Goal: Entertainment & Leisure: Consume media (video, audio)

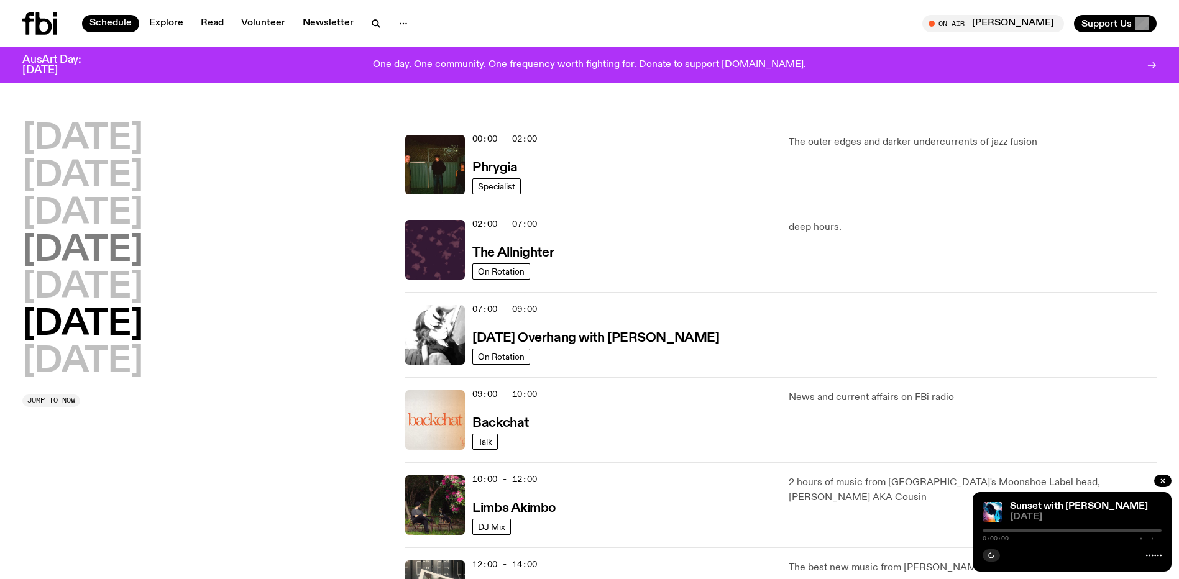
click at [131, 262] on h2 "[DATE]" at bounding box center [82, 251] width 121 height 35
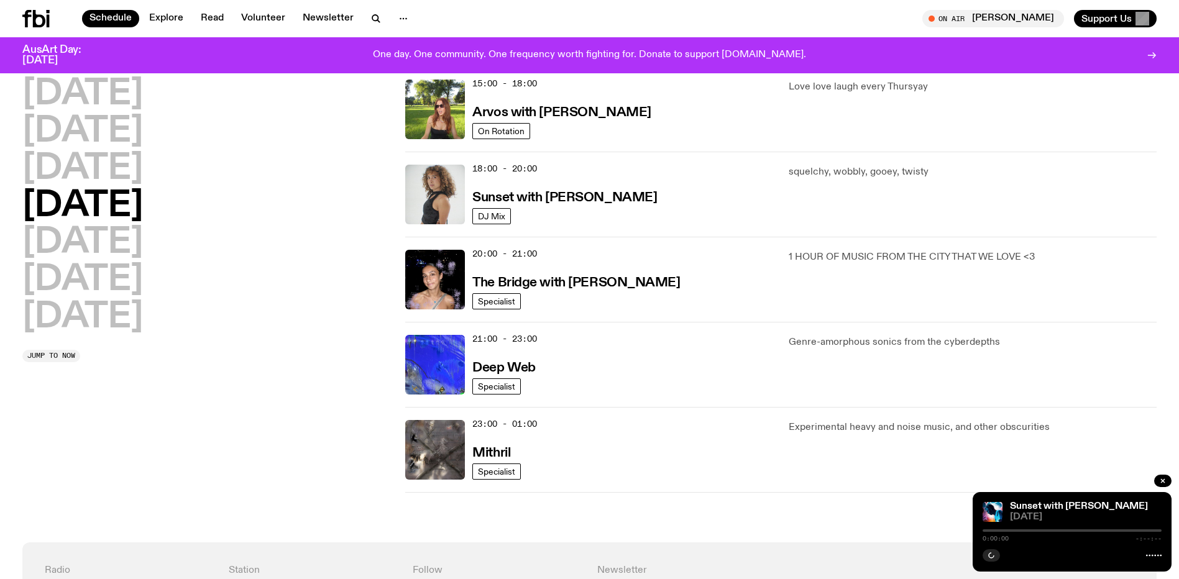
scroll to position [541, 0]
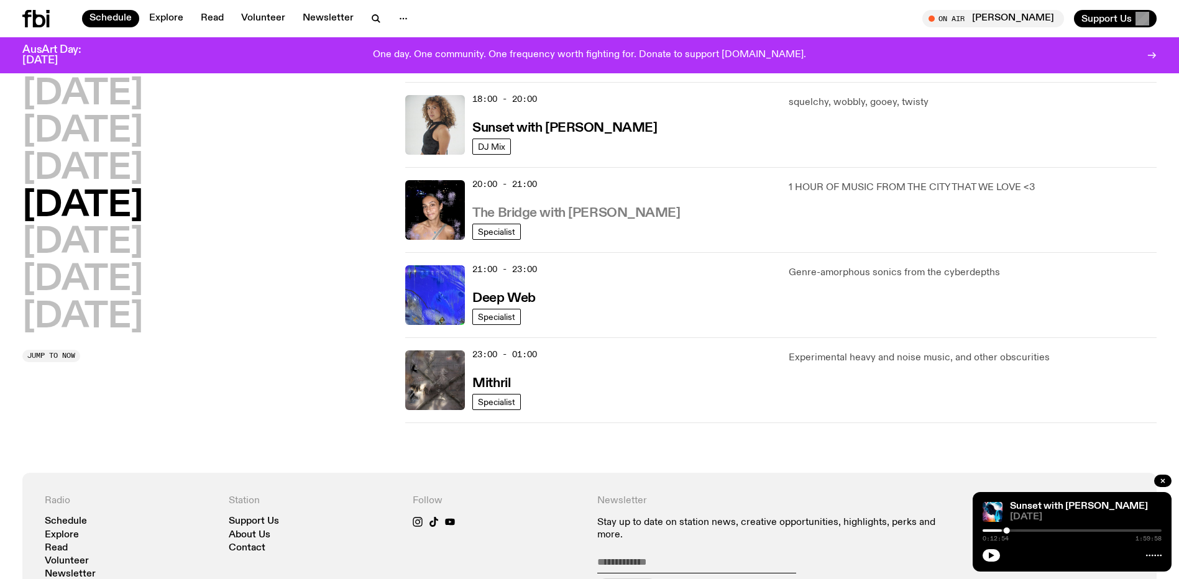
click at [620, 220] on h3 "The Bridge with [PERSON_NAME]" at bounding box center [576, 213] width 208 height 13
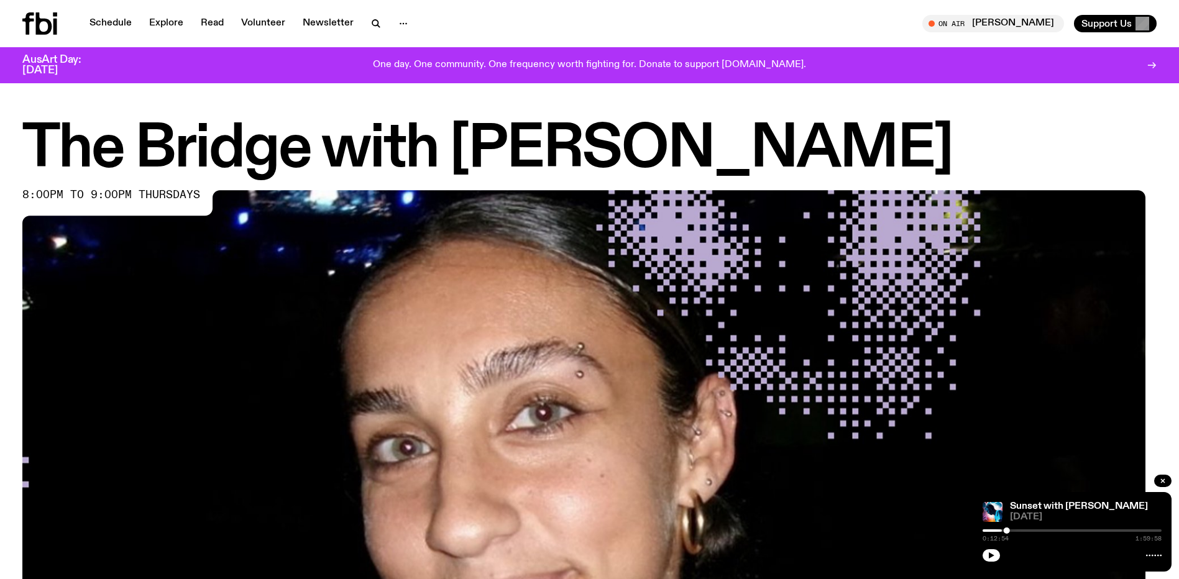
click at [194, 200] on span "8:00pm to 9:00pm thursdays" at bounding box center [111, 195] width 178 height 10
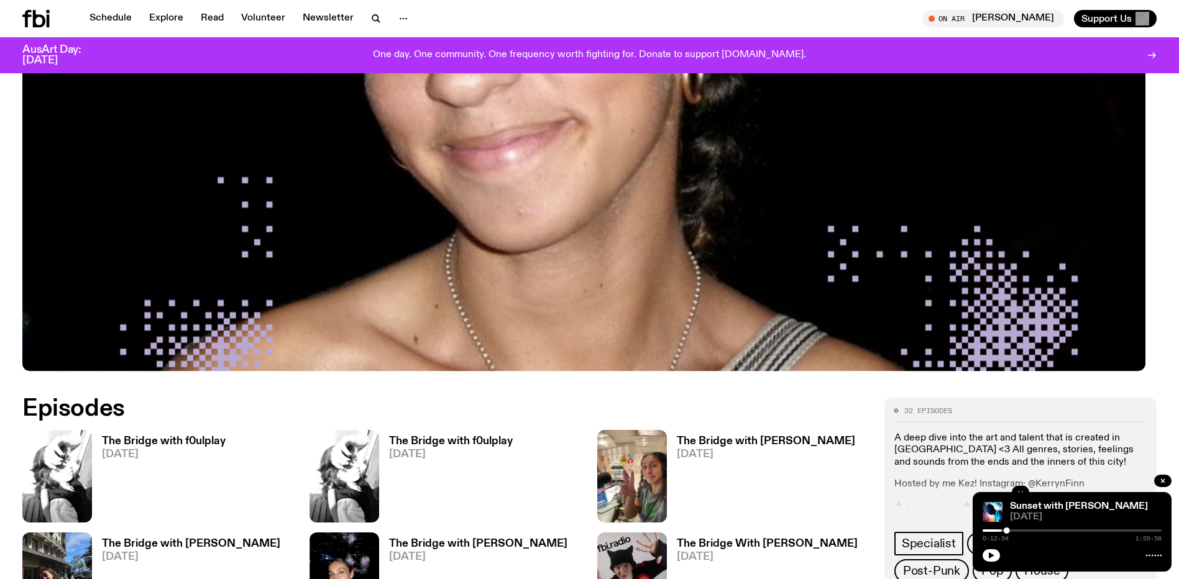
scroll to position [551, 0]
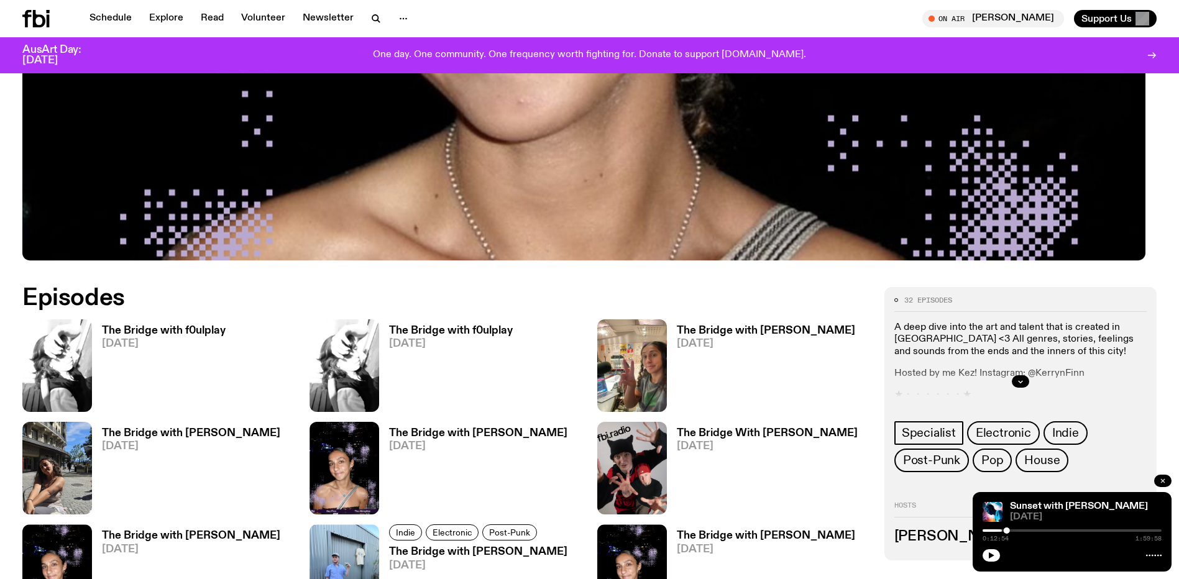
click at [1167, 475] on button "button" at bounding box center [1162, 481] width 17 height 12
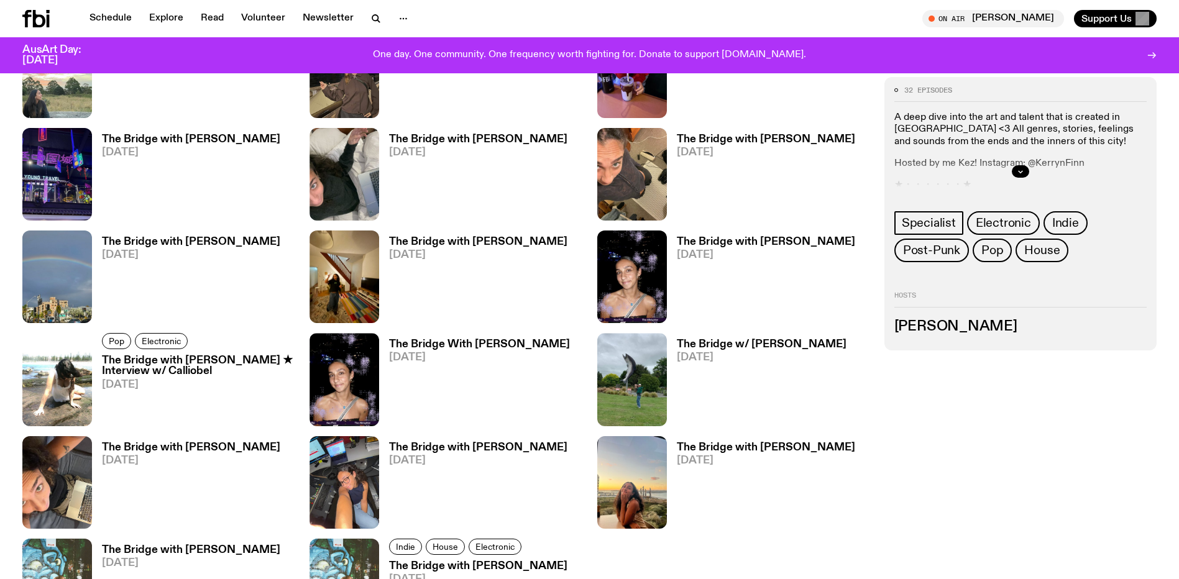
scroll to position [1608, 0]
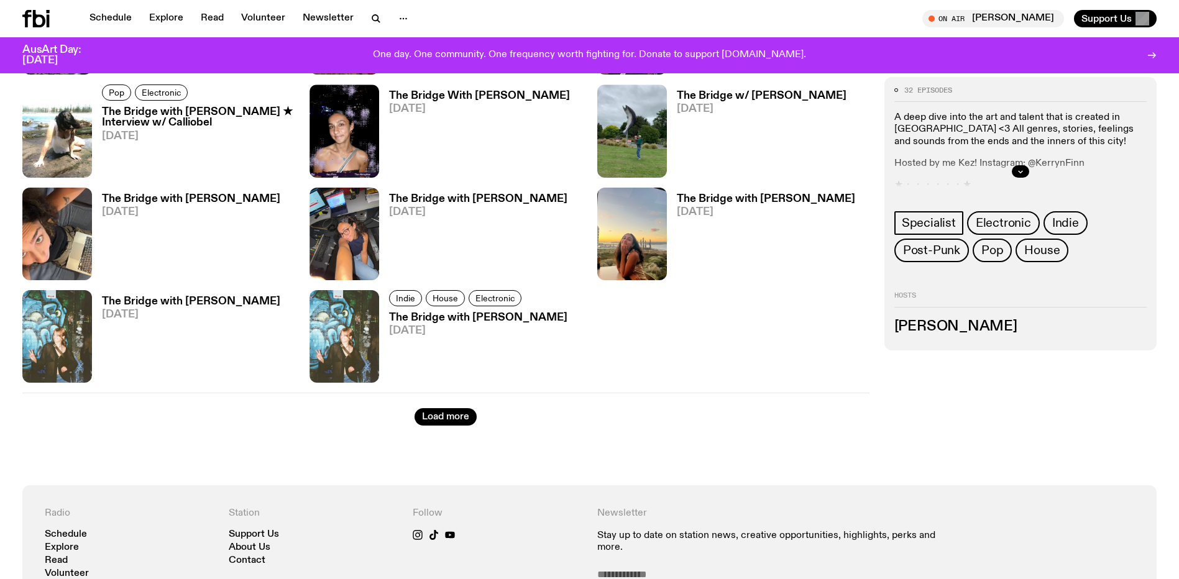
drag, startPoint x: 1173, startPoint y: 367, endPoint x: 1190, endPoint y: 439, distance: 74.2
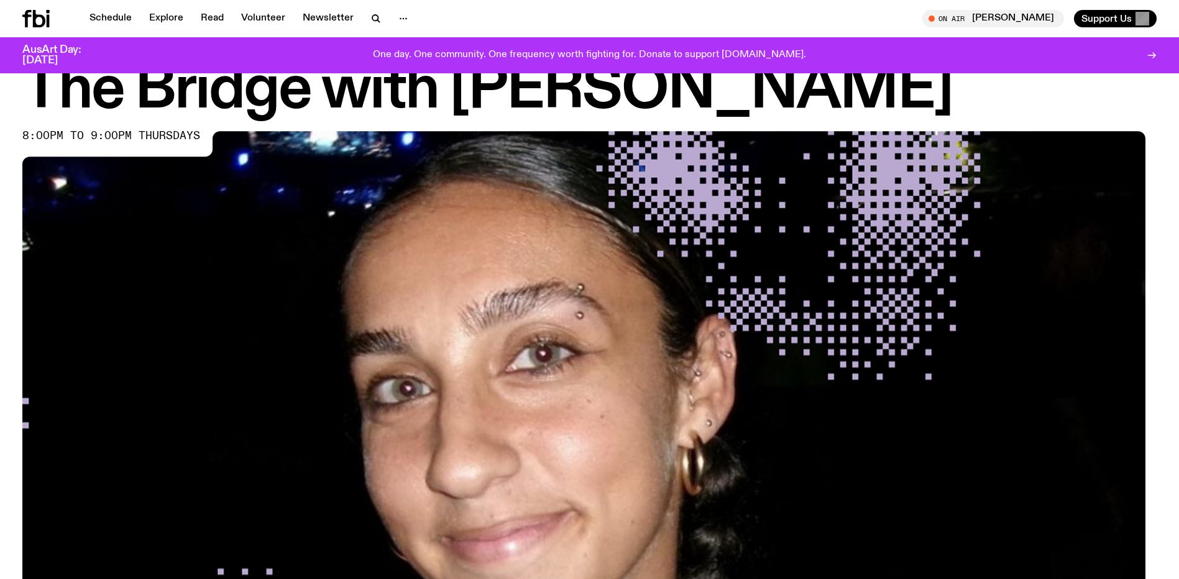
scroll to position [0, 0]
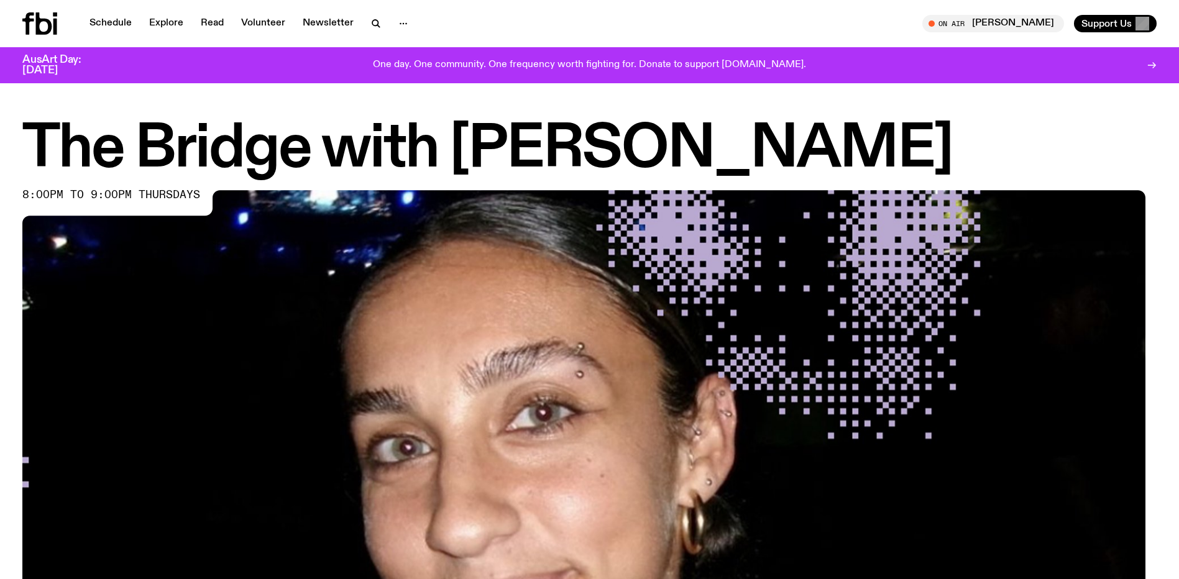
click at [76, 69] on h3 "AusArt Day: [DATE]" at bounding box center [62, 65] width 80 height 21
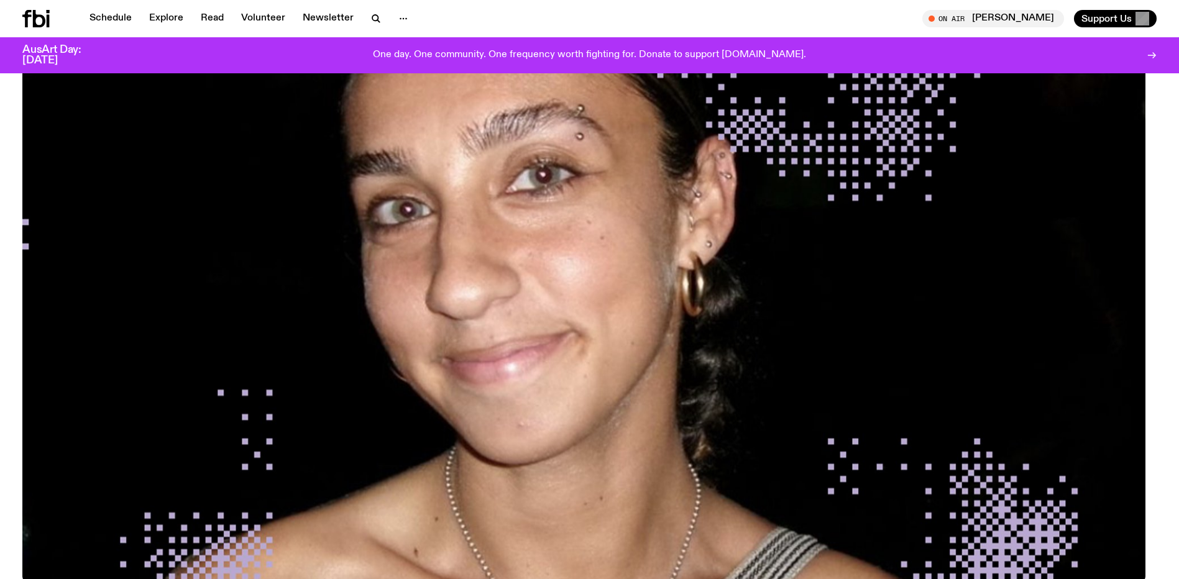
scroll to position [117, 0]
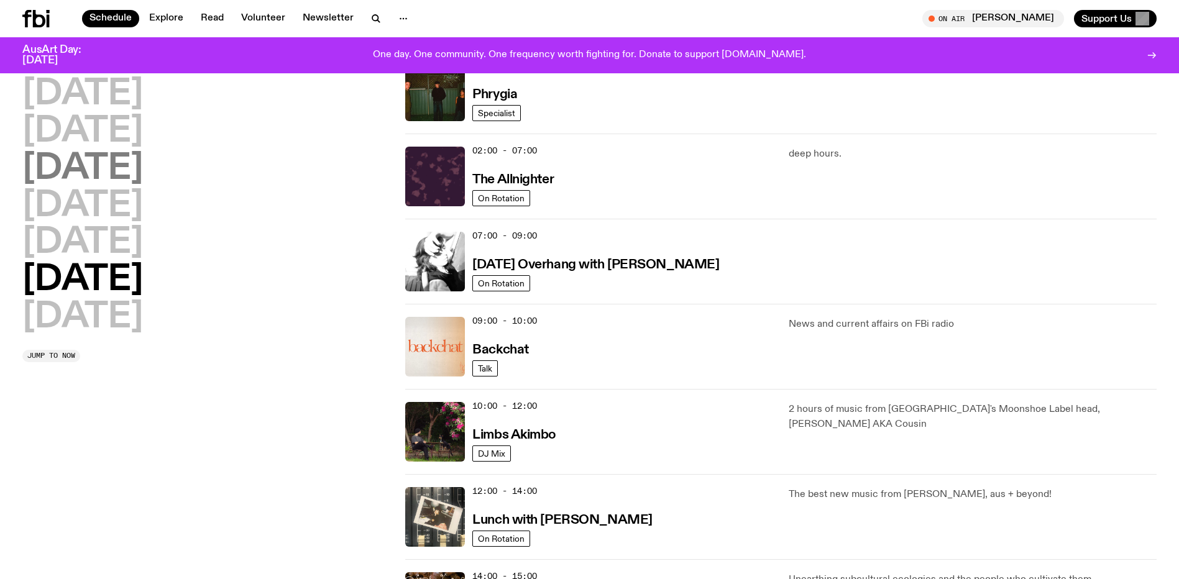
scroll to position [44, 0]
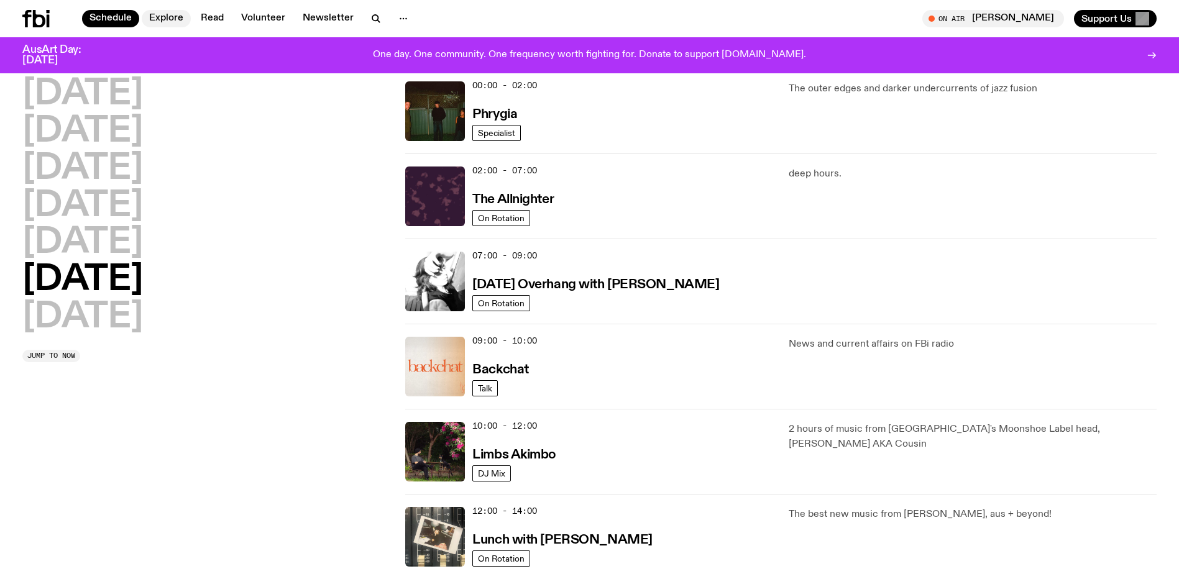
click at [191, 11] on link "Explore" at bounding box center [166, 18] width 49 height 17
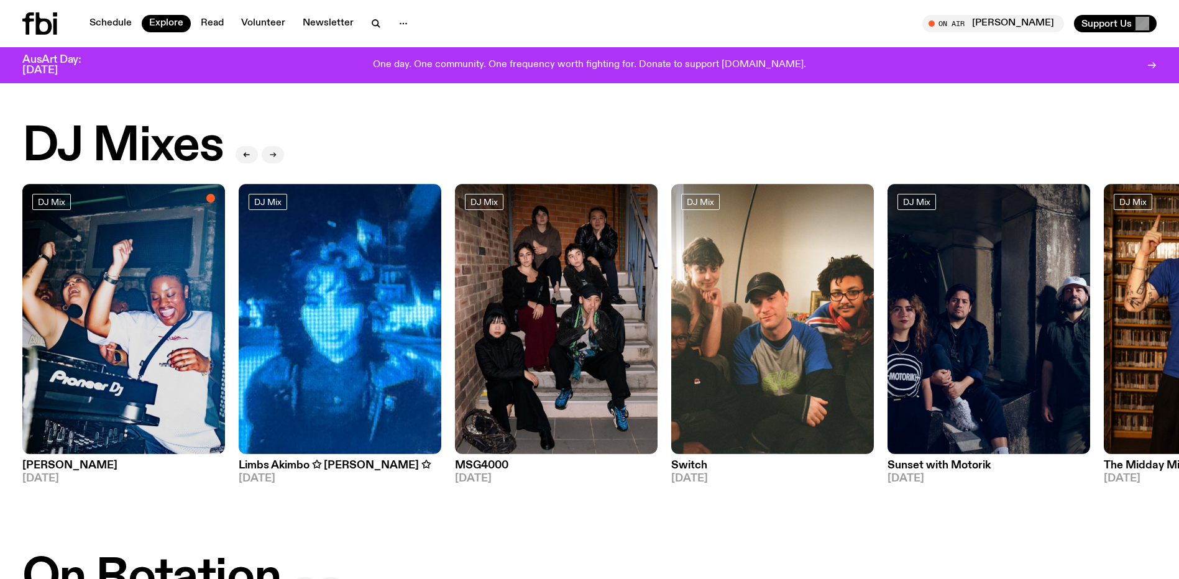
click at [284, 155] on button "button" at bounding box center [273, 154] width 22 height 17
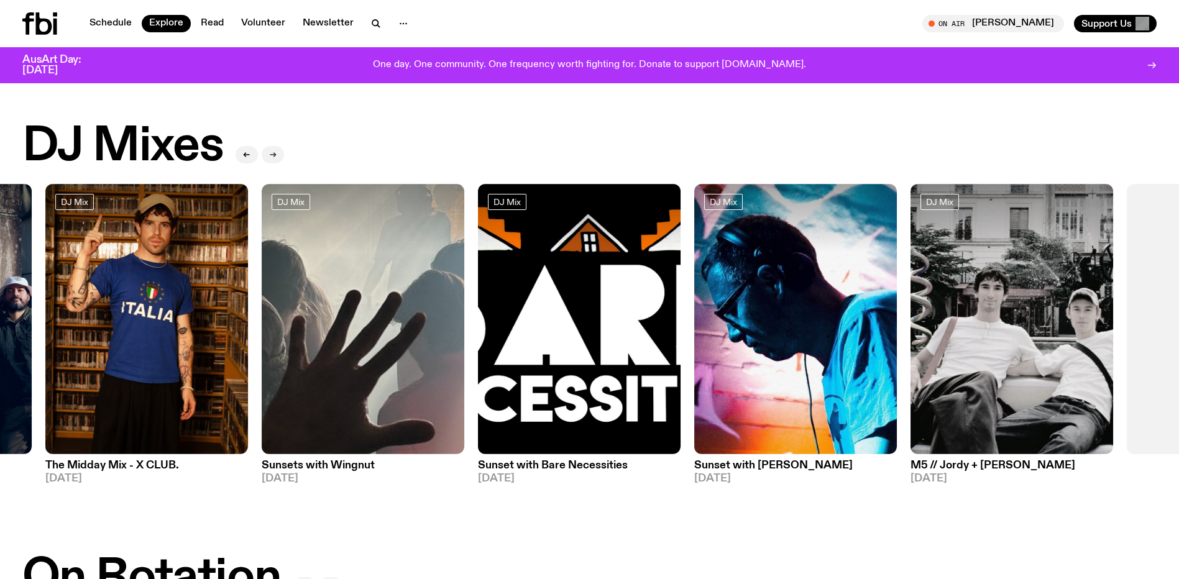
click at [284, 155] on button "button" at bounding box center [273, 154] width 22 height 17
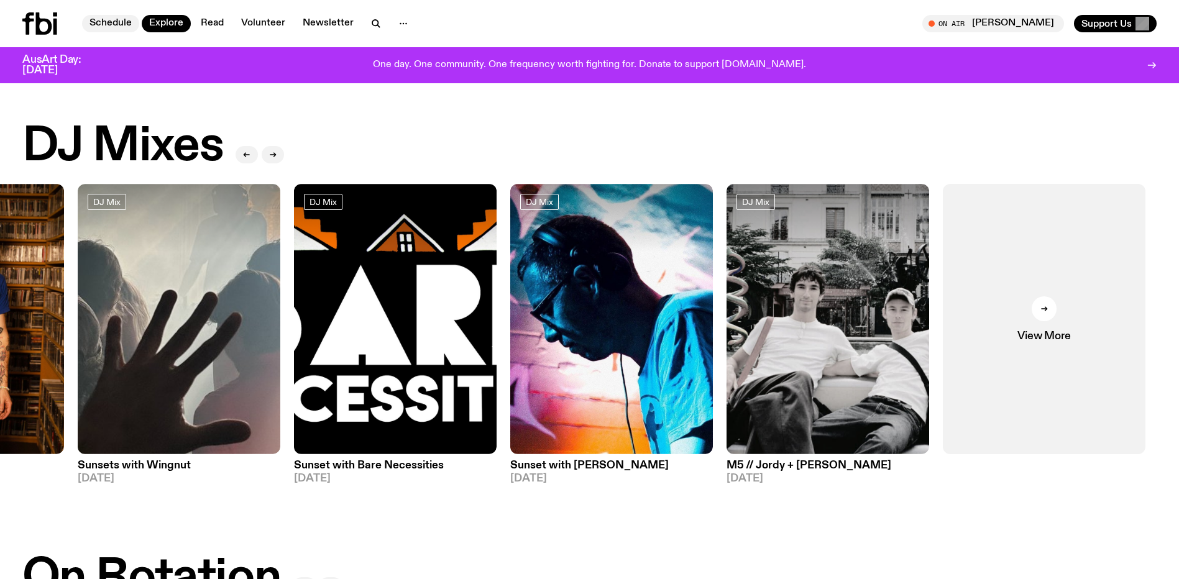
click at [139, 22] on link "Schedule" at bounding box center [110, 23] width 57 height 17
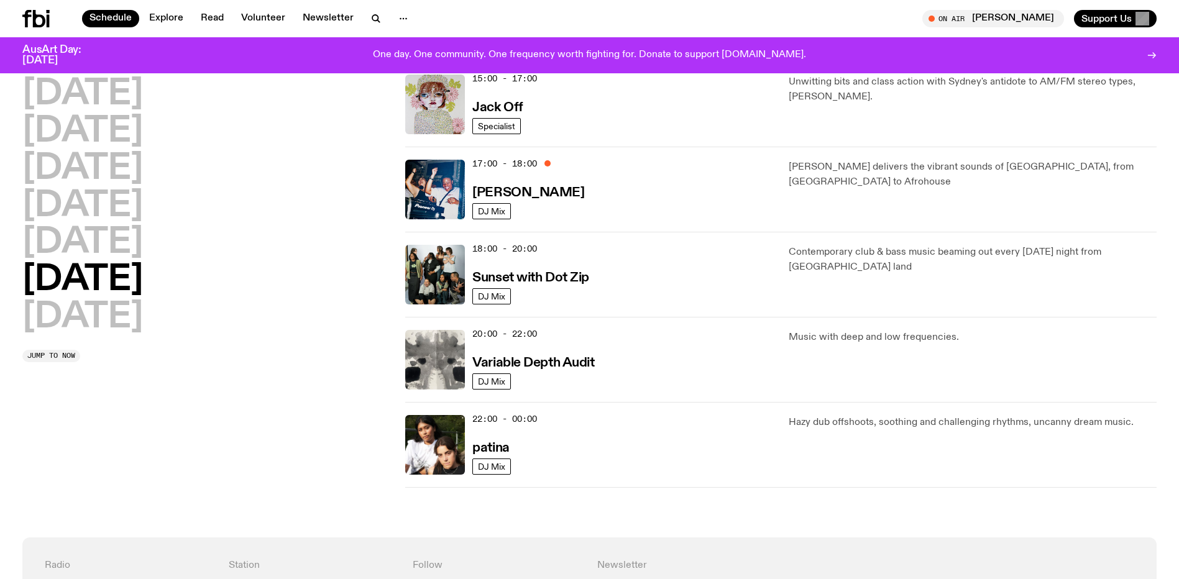
scroll to position [553, 0]
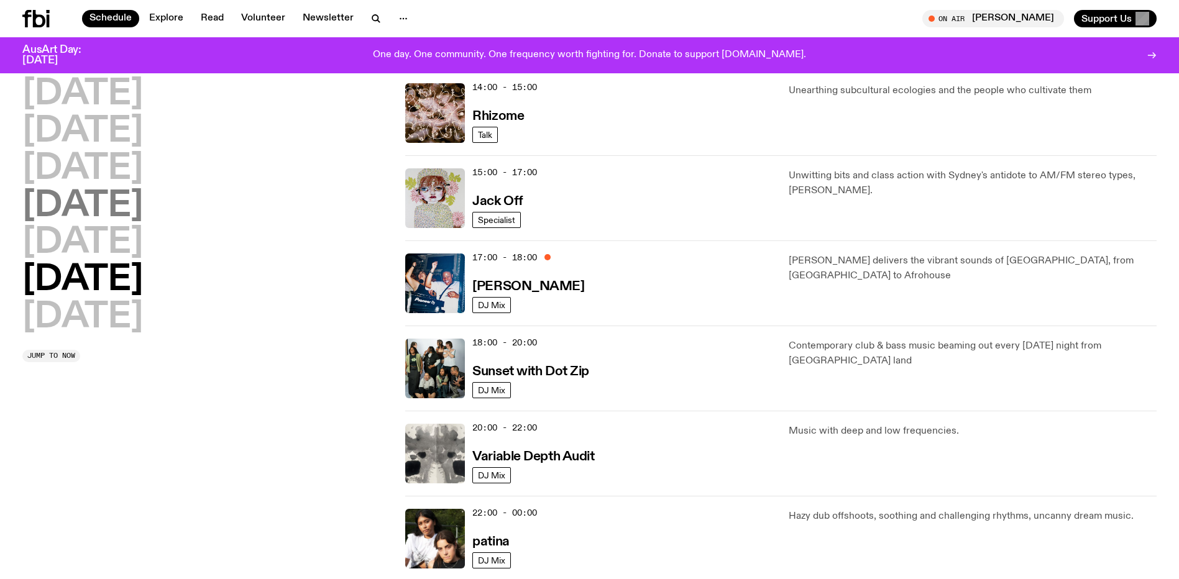
click at [131, 218] on h2 "[DATE]" at bounding box center [82, 206] width 121 height 35
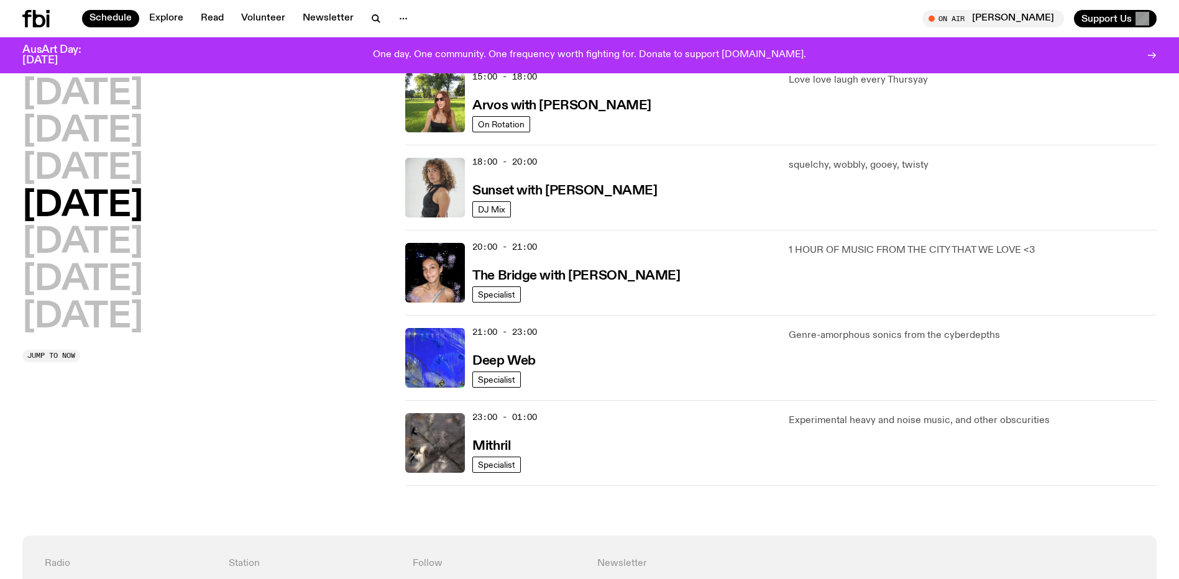
scroll to position [479, 0]
click at [921, 257] on p "1 HOUR OF MUSIC FROM THE CITY THAT WE LOVE <3" at bounding box center [973, 249] width 368 height 15
click at [632, 282] on link "The Bridge with [PERSON_NAME]" at bounding box center [576, 275] width 208 height 16
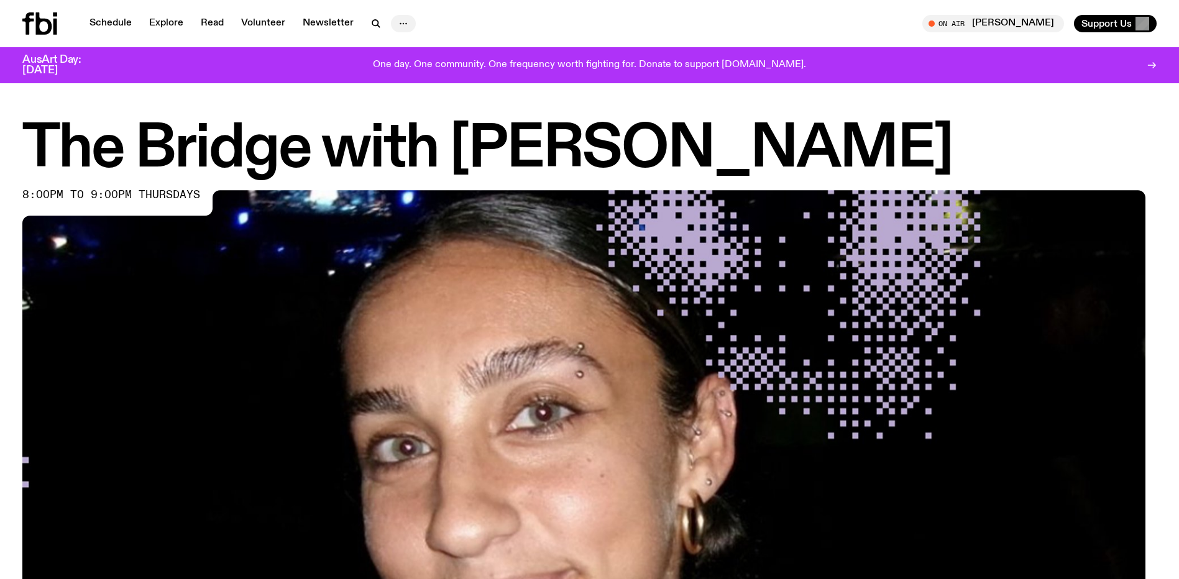
click at [416, 27] on button "button" at bounding box center [403, 23] width 25 height 17
click at [57, 16] on icon at bounding box center [39, 23] width 35 height 22
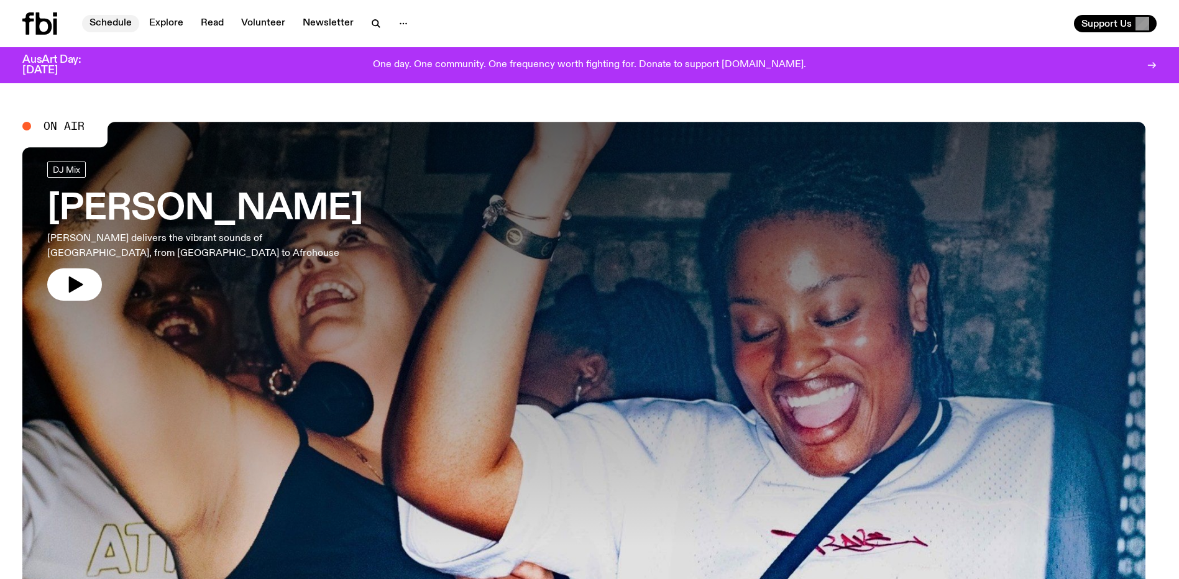
click at [136, 26] on link "Schedule" at bounding box center [110, 23] width 57 height 17
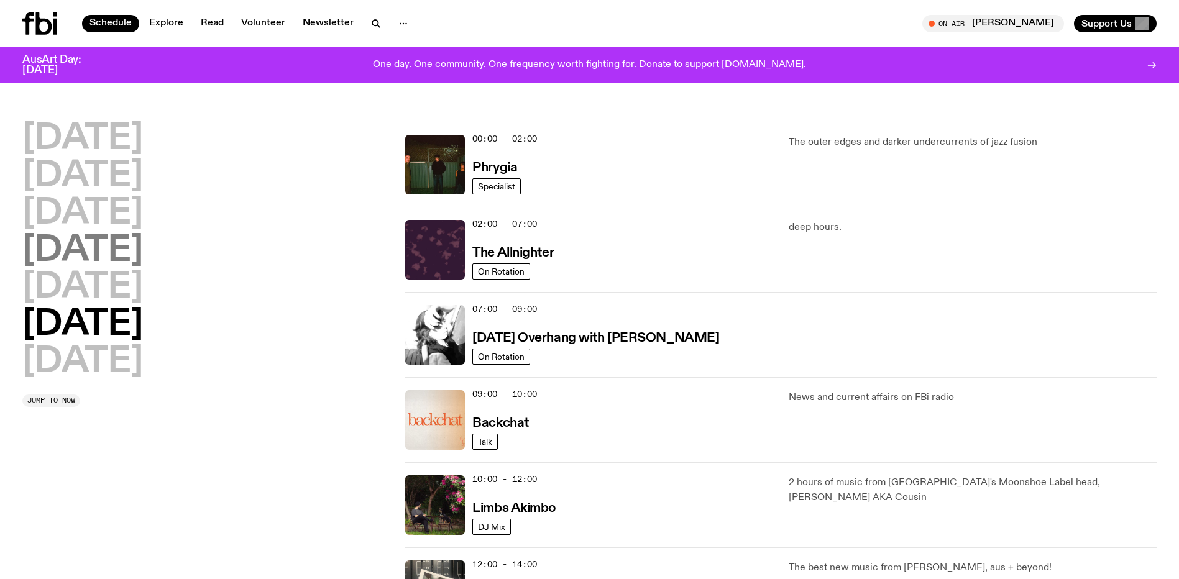
click at [141, 260] on h2 "[DATE]" at bounding box center [82, 251] width 121 height 35
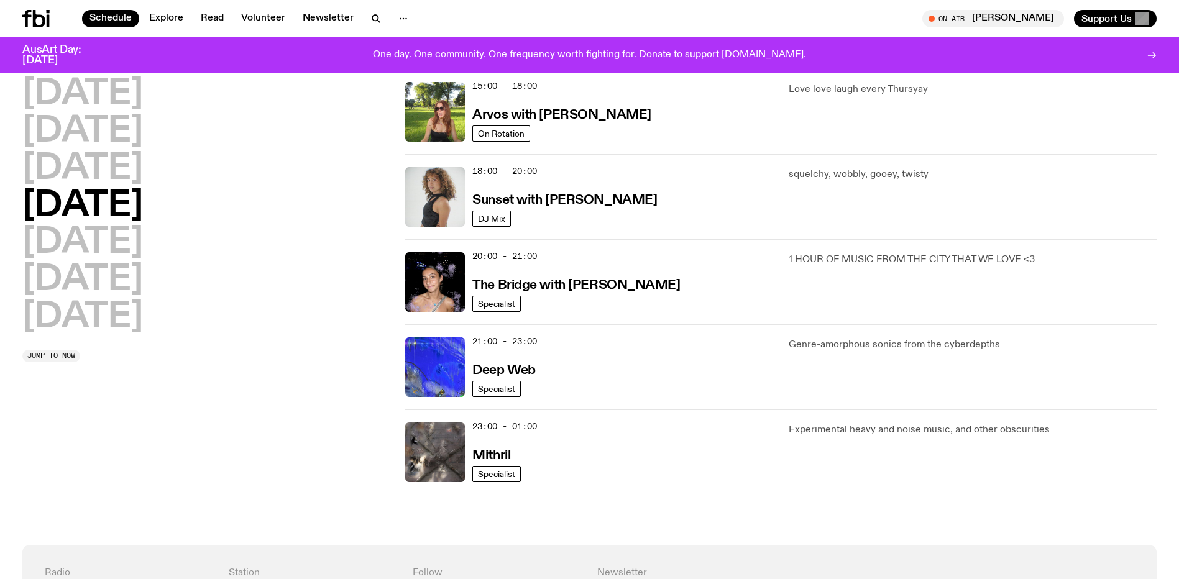
scroll to position [541, 0]
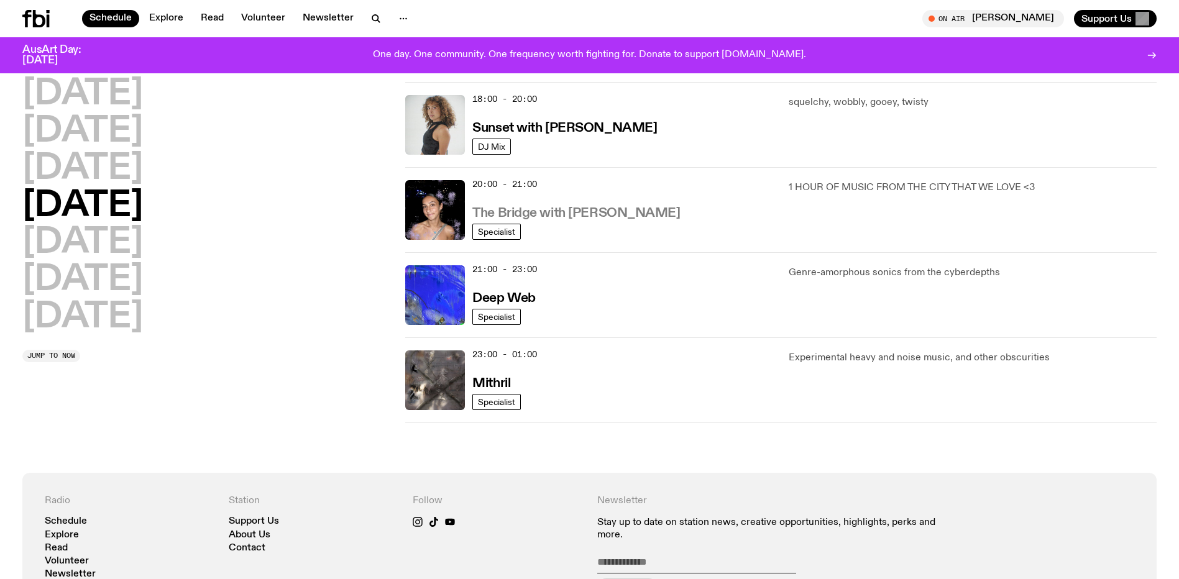
click at [579, 220] on h3 "The Bridge with [PERSON_NAME]" at bounding box center [576, 213] width 208 height 13
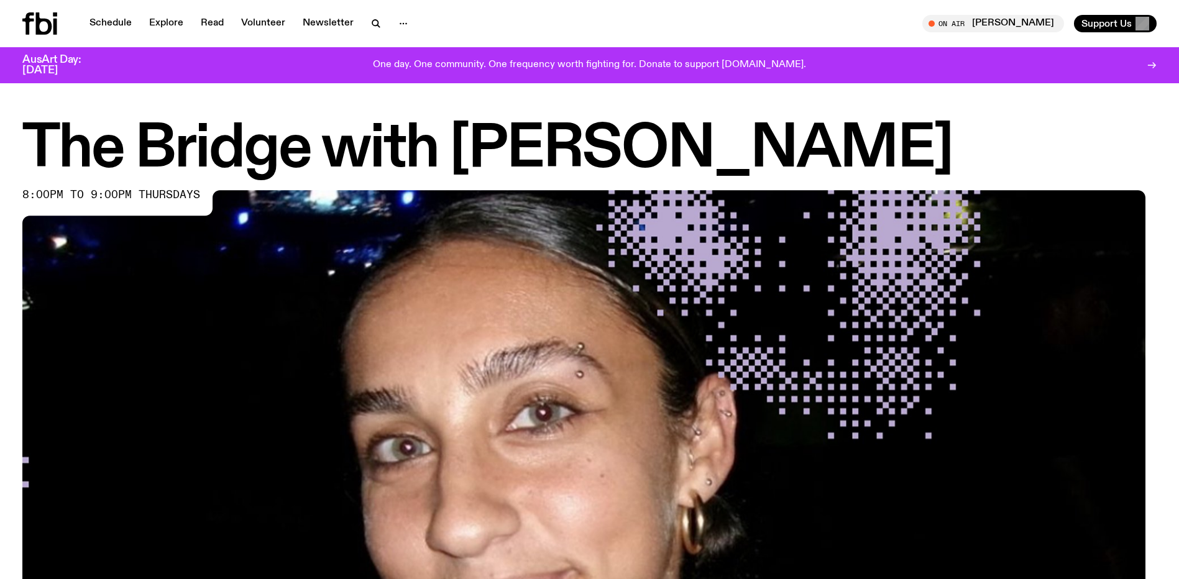
click at [152, 213] on div "8:00pm to 9:00pm thursdays" at bounding box center [117, 201] width 190 height 22
click at [1021, 20] on span "Tune in live" at bounding box center [997, 23] width 122 height 9
click at [411, 19] on icon "button" at bounding box center [403, 23] width 15 height 15
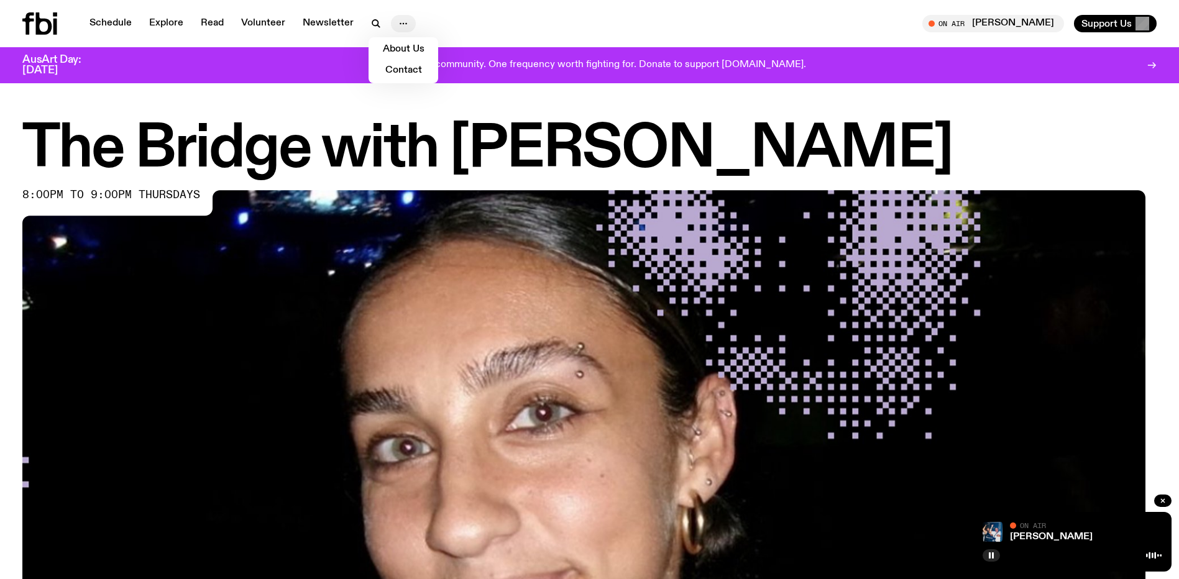
click at [411, 19] on icon "button" at bounding box center [403, 23] width 15 height 15
click at [989, 553] on rect "button" at bounding box center [990, 556] width 2 height 6
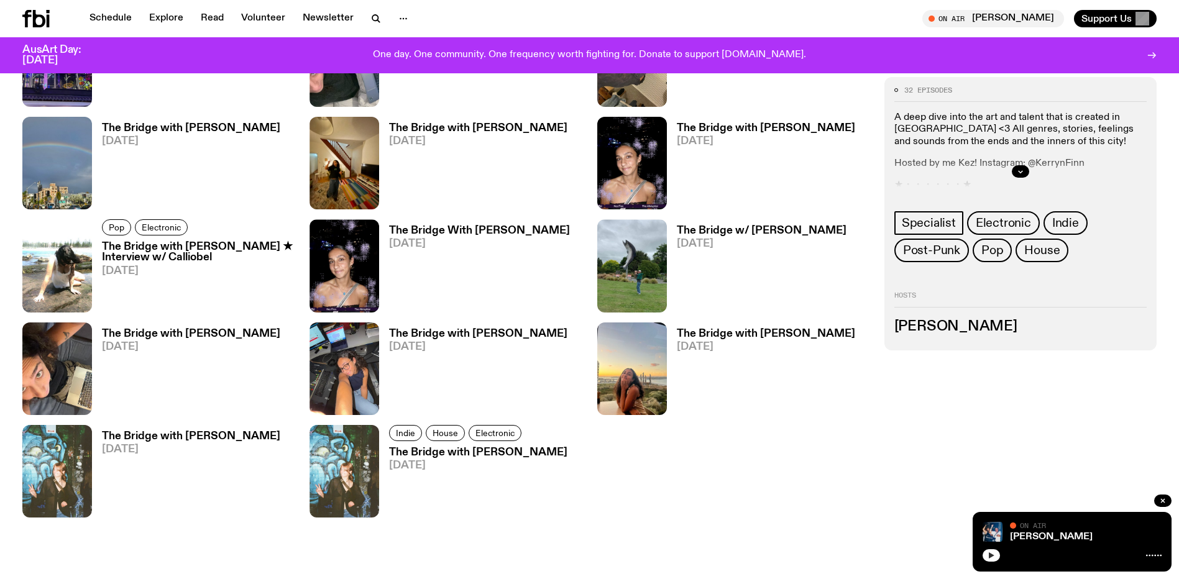
scroll to position [1617, 0]
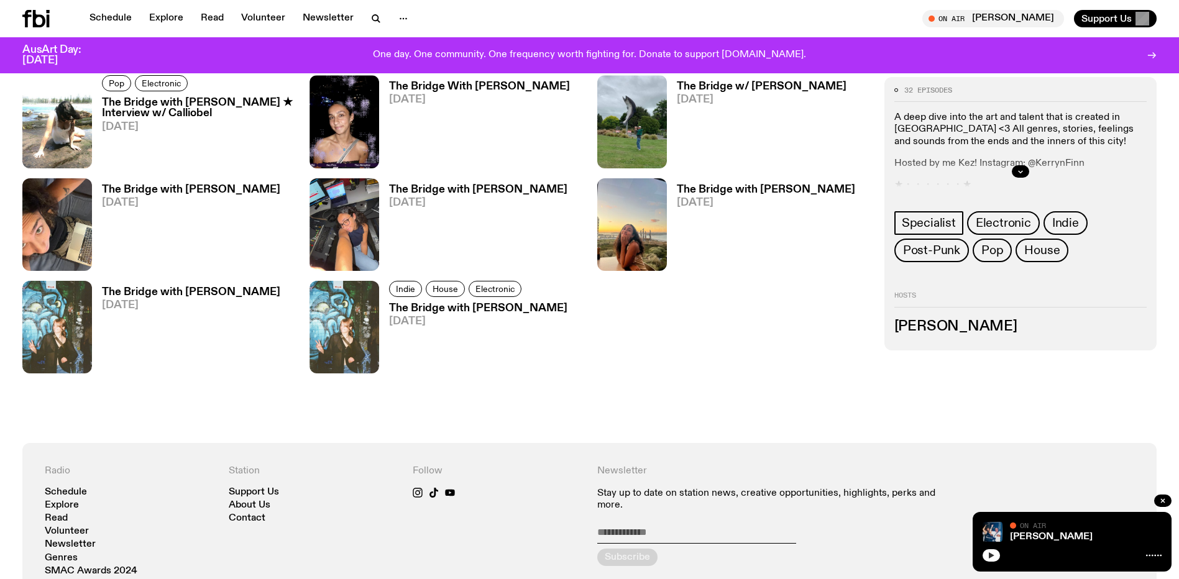
click at [513, 92] on h3 "The Bridge With [PERSON_NAME]" at bounding box center [479, 86] width 181 height 11
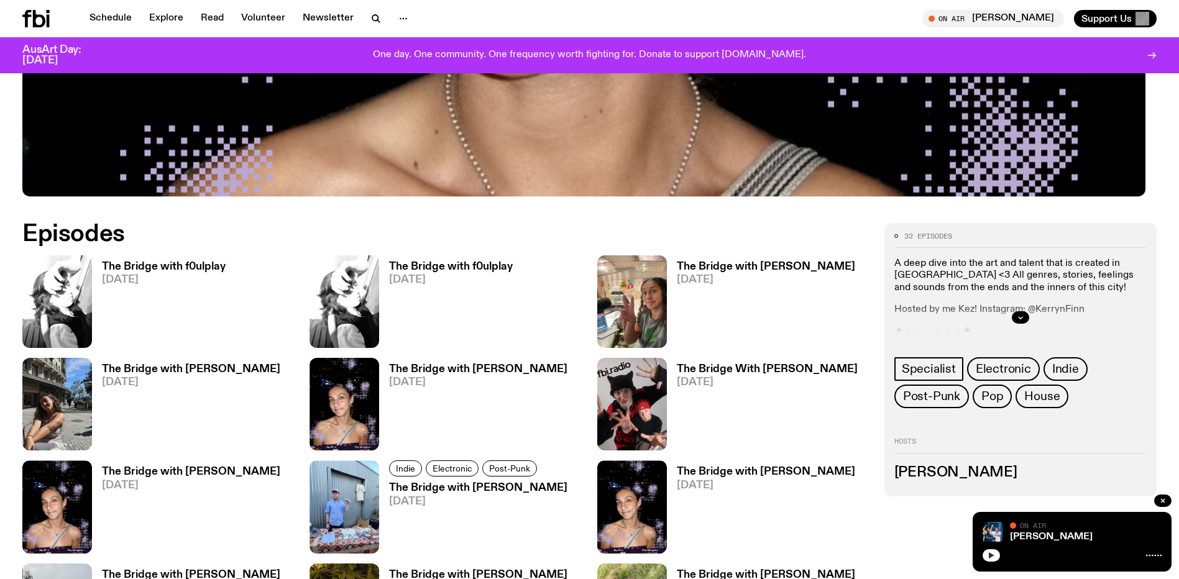
scroll to position [613, 0]
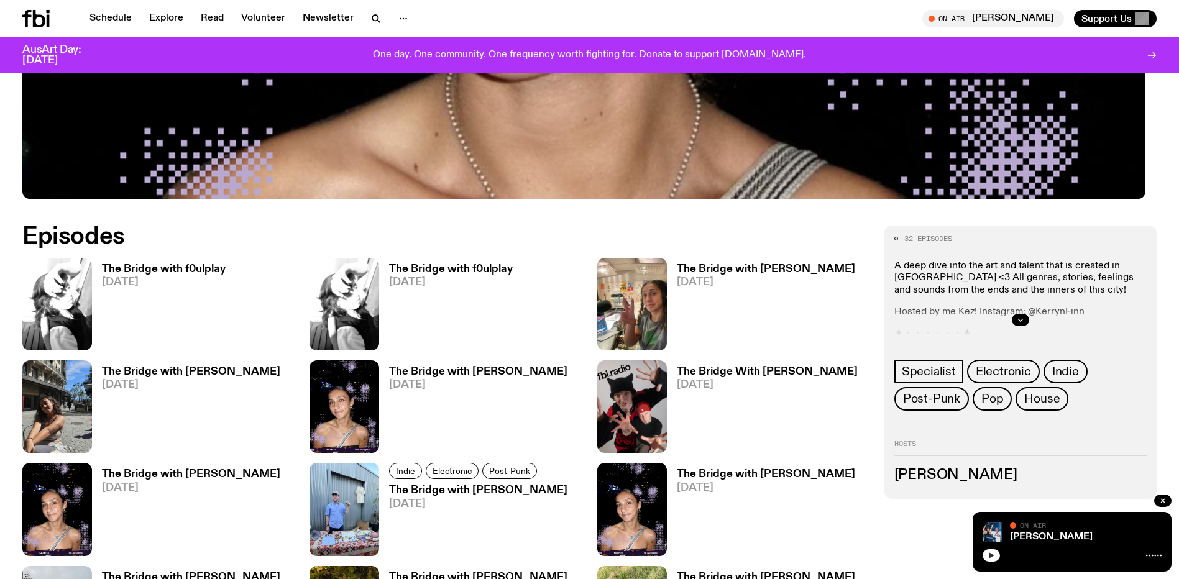
click at [171, 290] on link "The Bridge with f0ulplay [DATE]" at bounding box center [159, 307] width 134 height 86
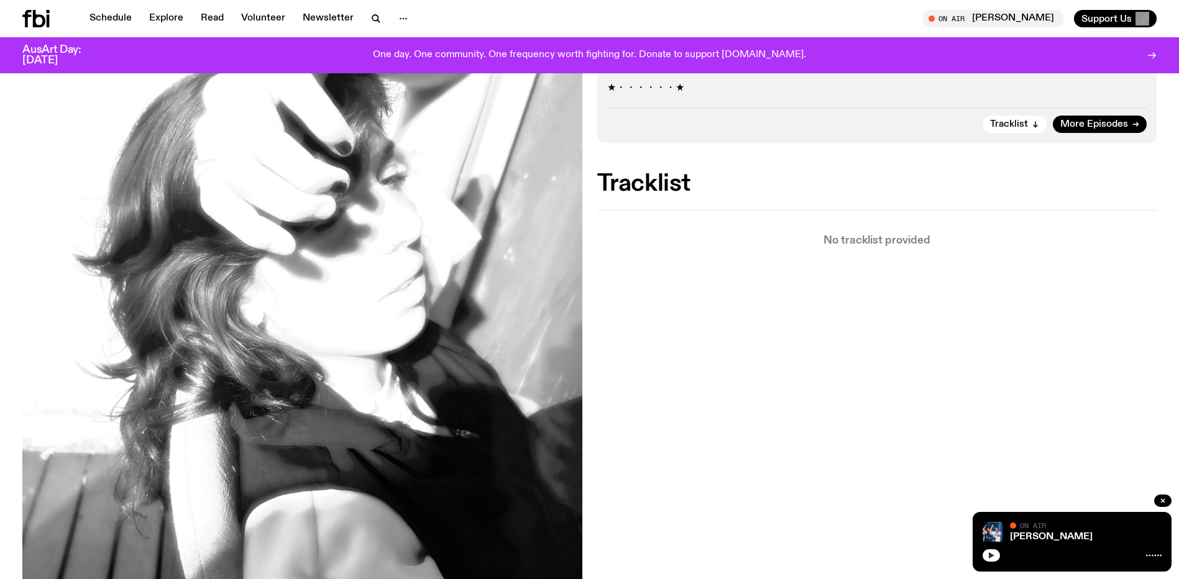
scroll to position [554, 0]
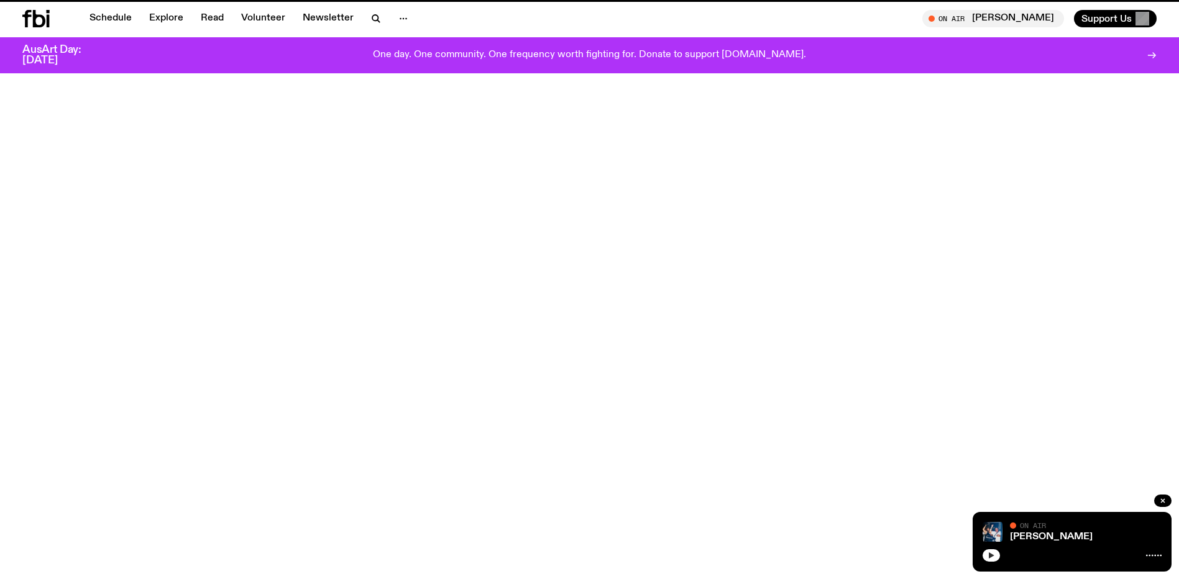
scroll to position [613, 0]
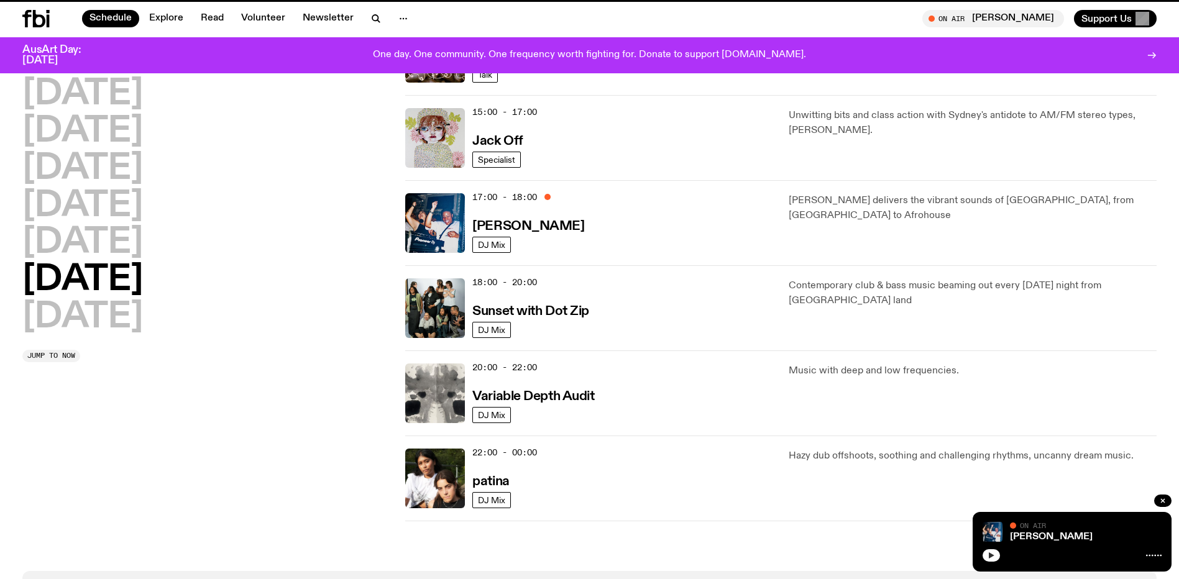
scroll to position [541, 0]
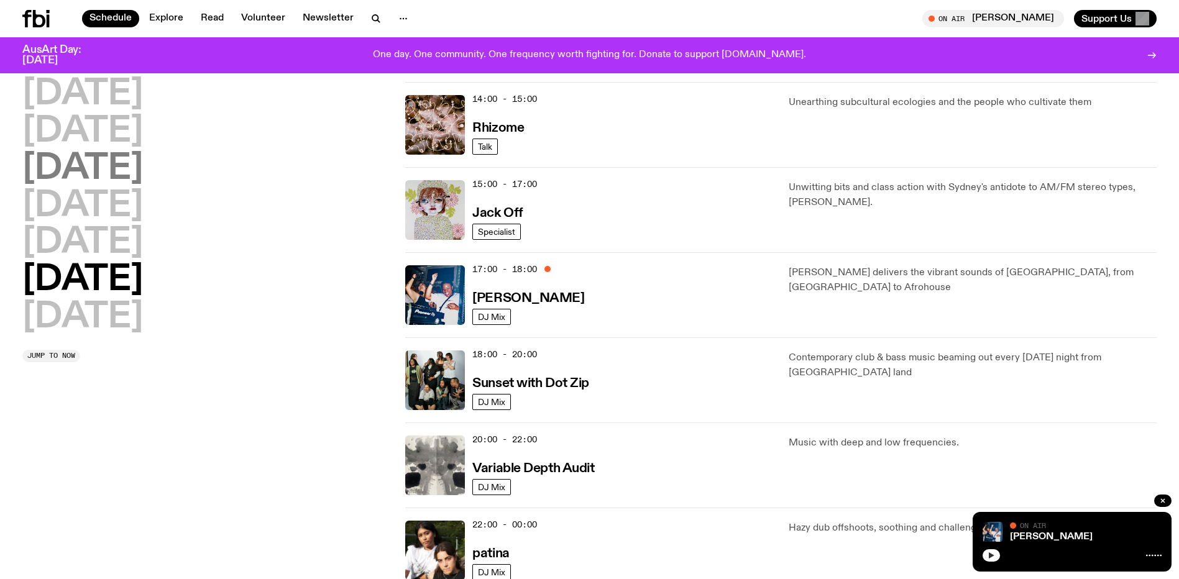
click at [108, 186] on h2 "[DATE]" at bounding box center [82, 169] width 121 height 35
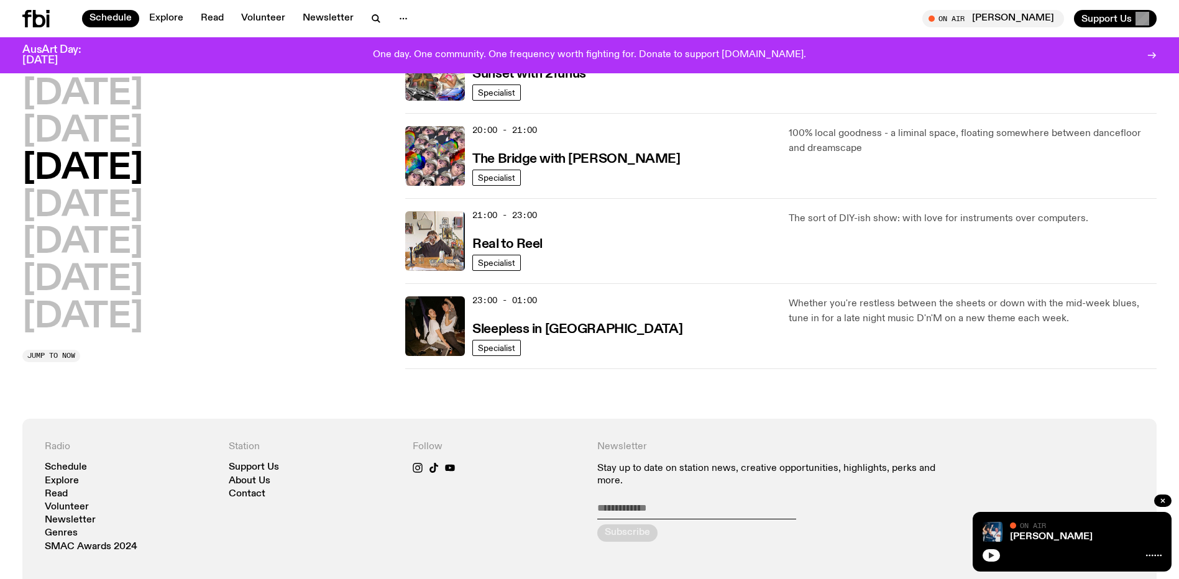
scroll to position [603, 0]
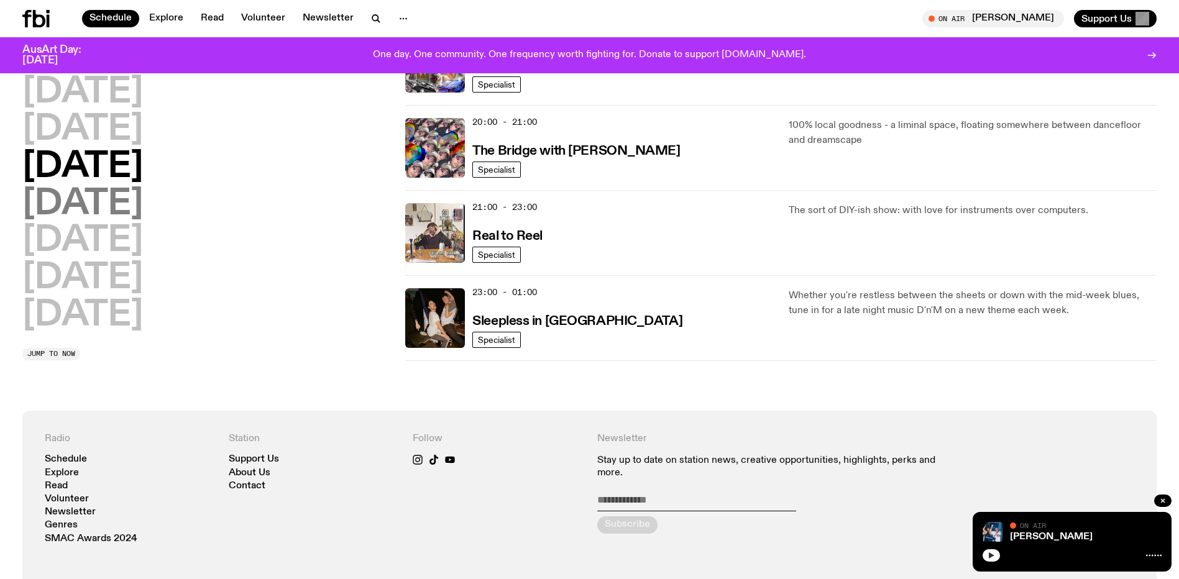
click at [123, 191] on h2 "[DATE]" at bounding box center [82, 204] width 121 height 35
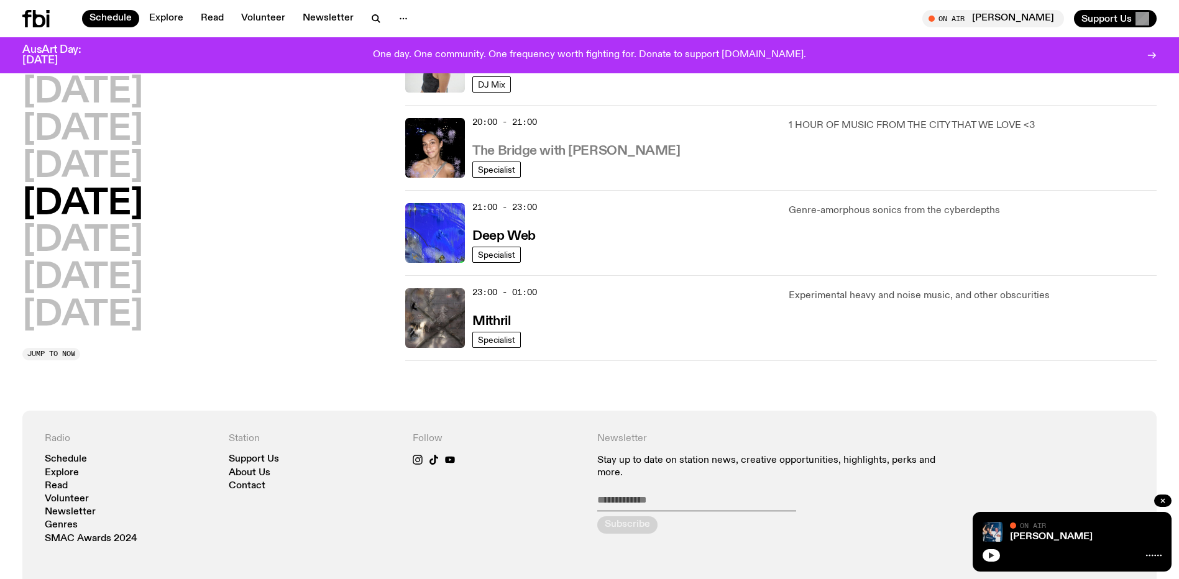
click at [620, 158] on h3 "The Bridge with [PERSON_NAME]" at bounding box center [576, 151] width 208 height 13
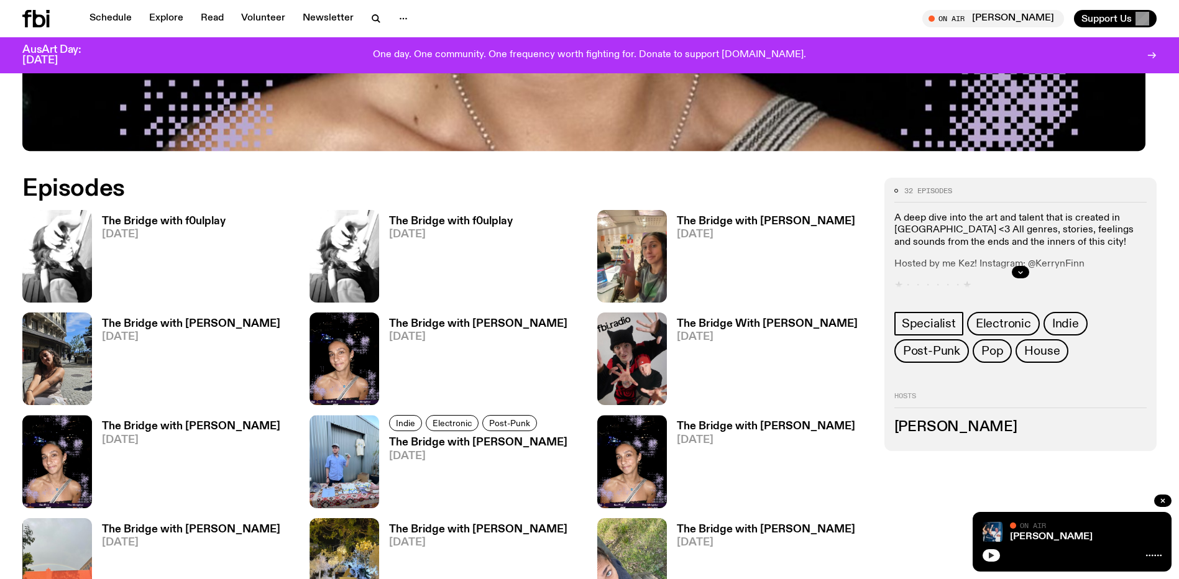
scroll to position [676, 0]
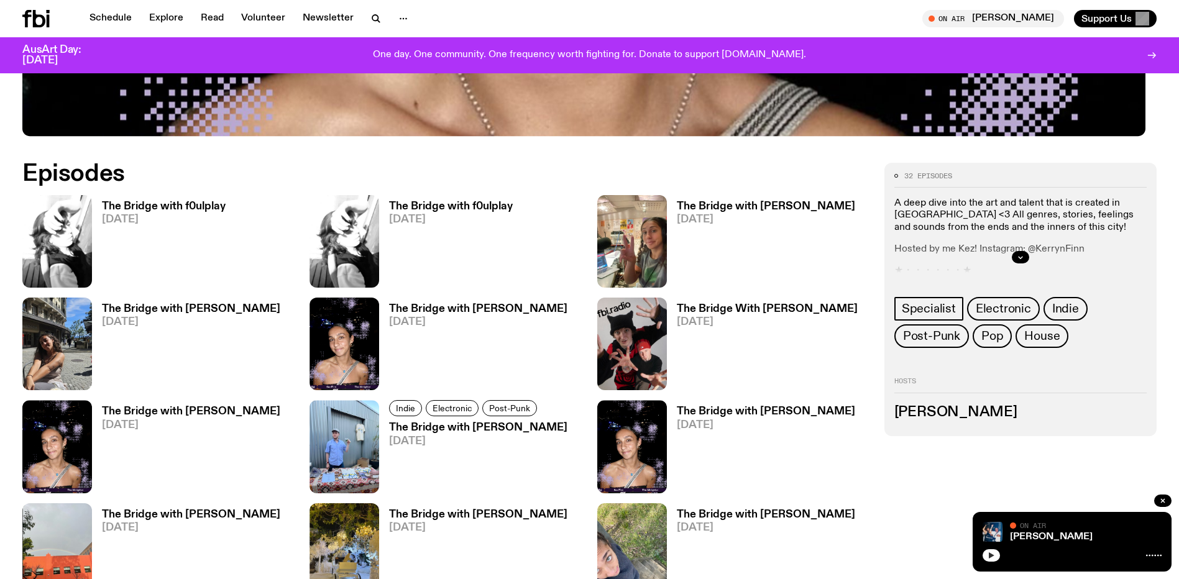
click at [464, 212] on h3 "The Bridge with f0ulplay" at bounding box center [451, 206] width 124 height 11
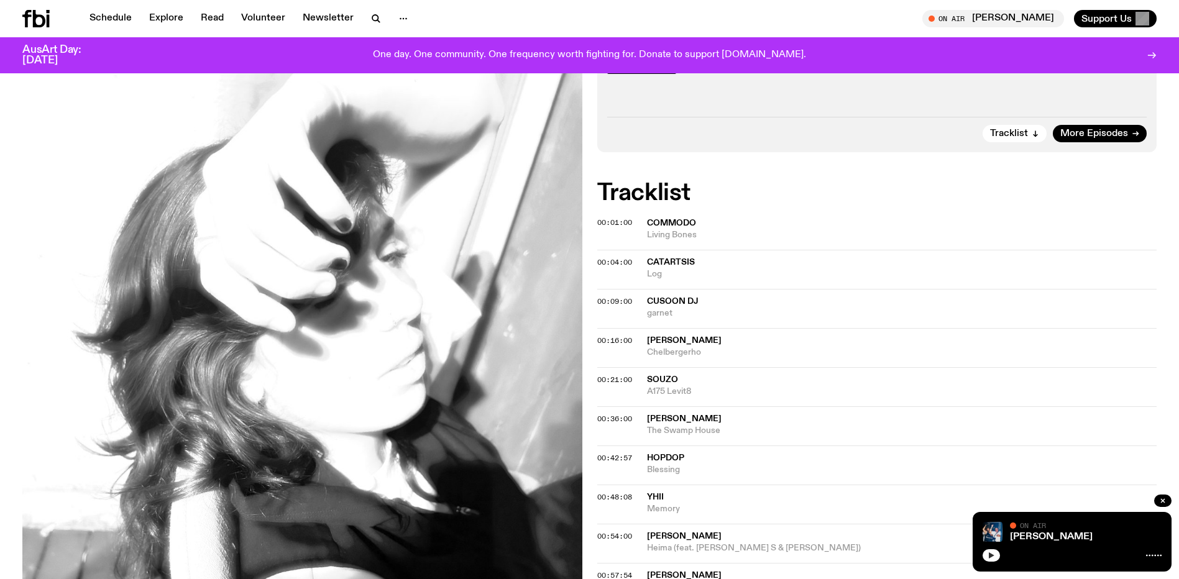
scroll to position [242, 0]
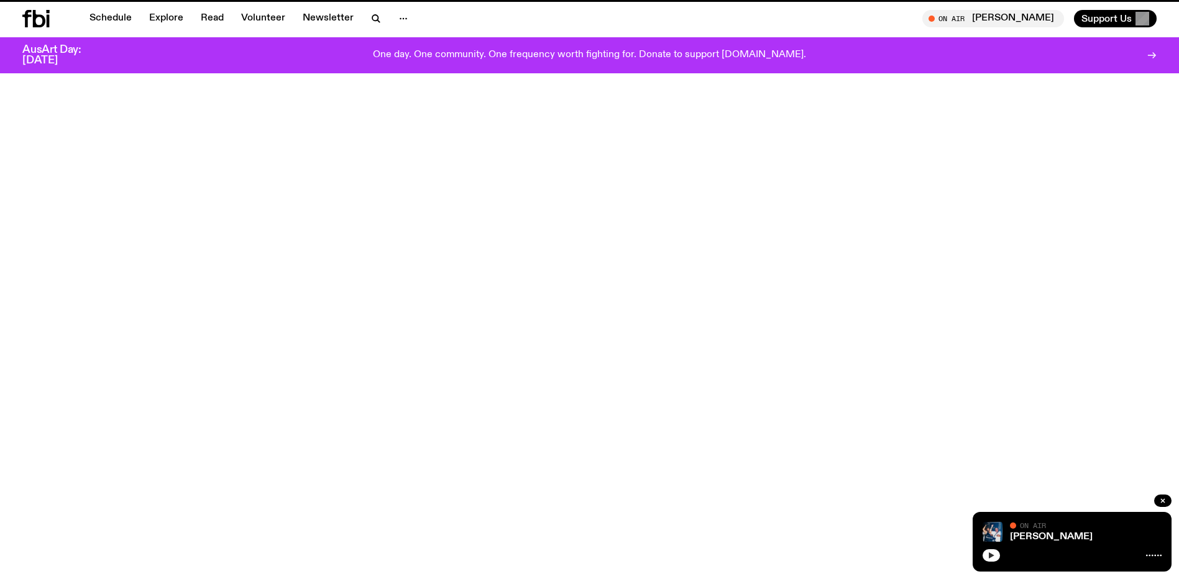
scroll to position [613, 0]
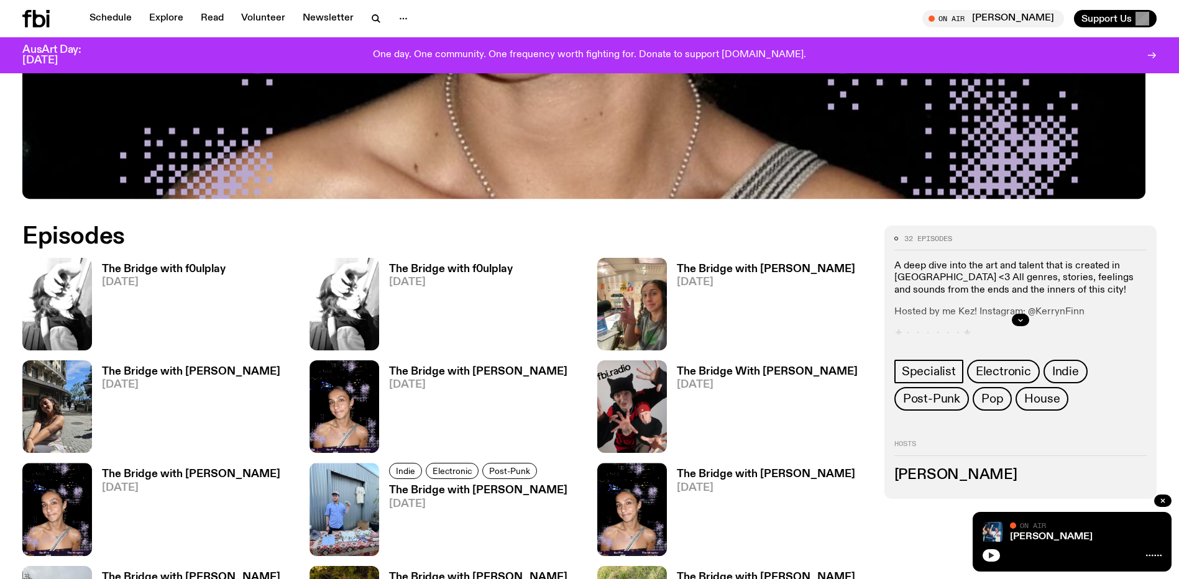
click at [205, 275] on h3 "The Bridge with f0ulplay" at bounding box center [164, 269] width 124 height 11
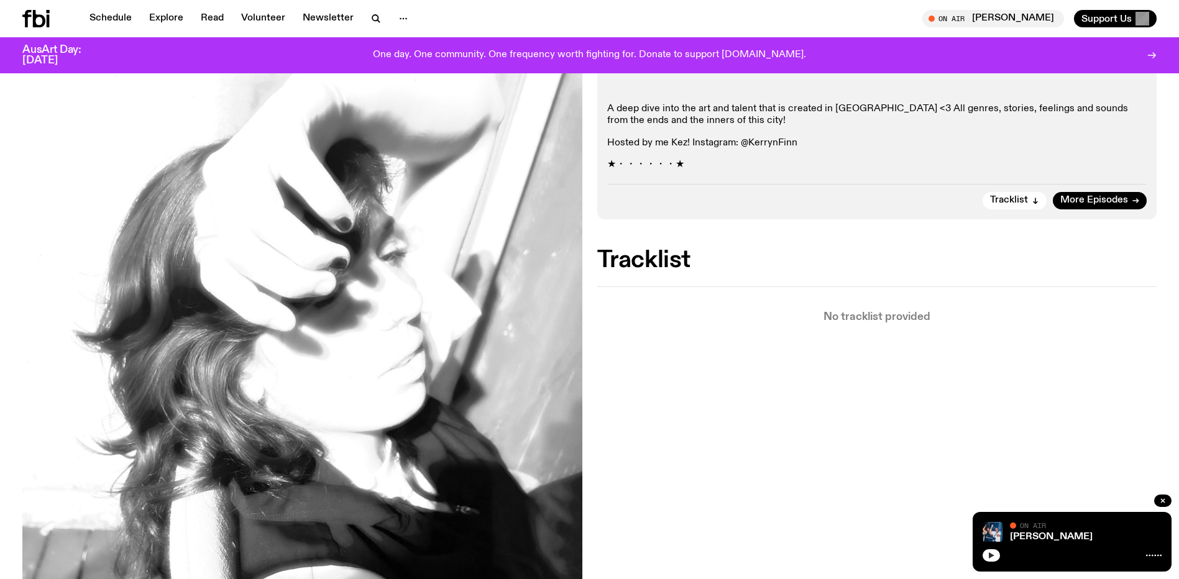
scroll to position [242, 0]
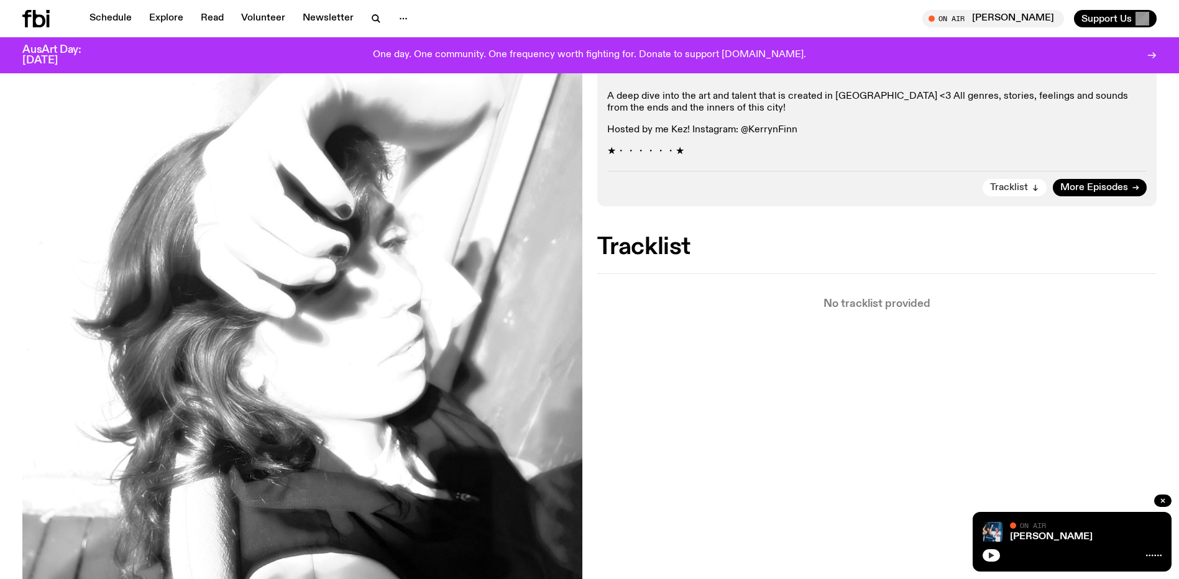
click at [990, 193] on span "Tracklist" at bounding box center [1009, 187] width 38 height 9
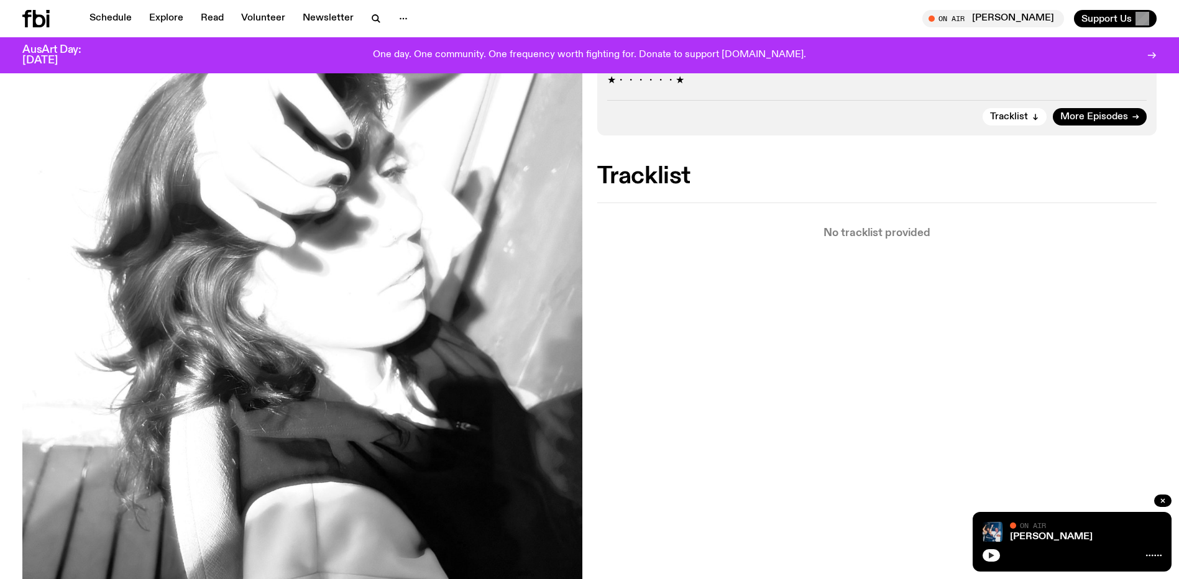
scroll to position [200, 0]
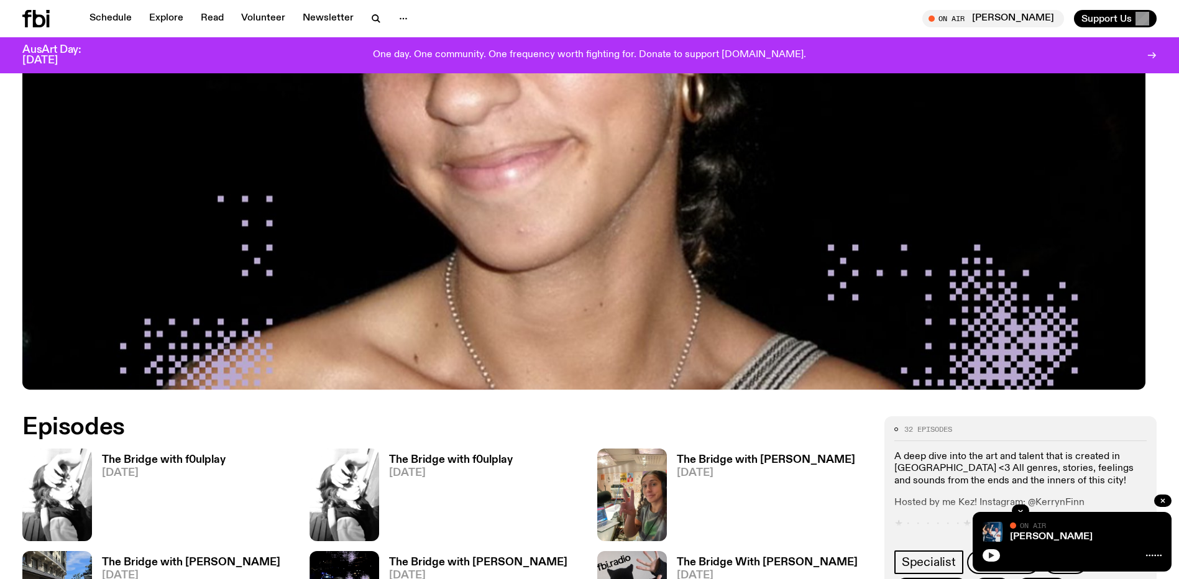
scroll to position [302, 0]
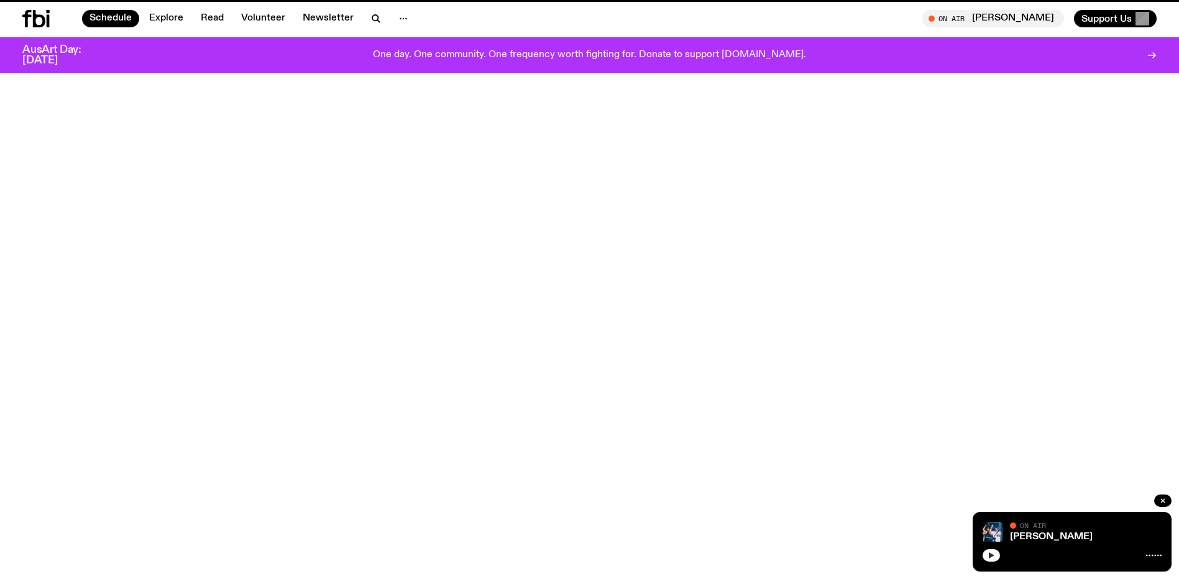
scroll to position [603, 0]
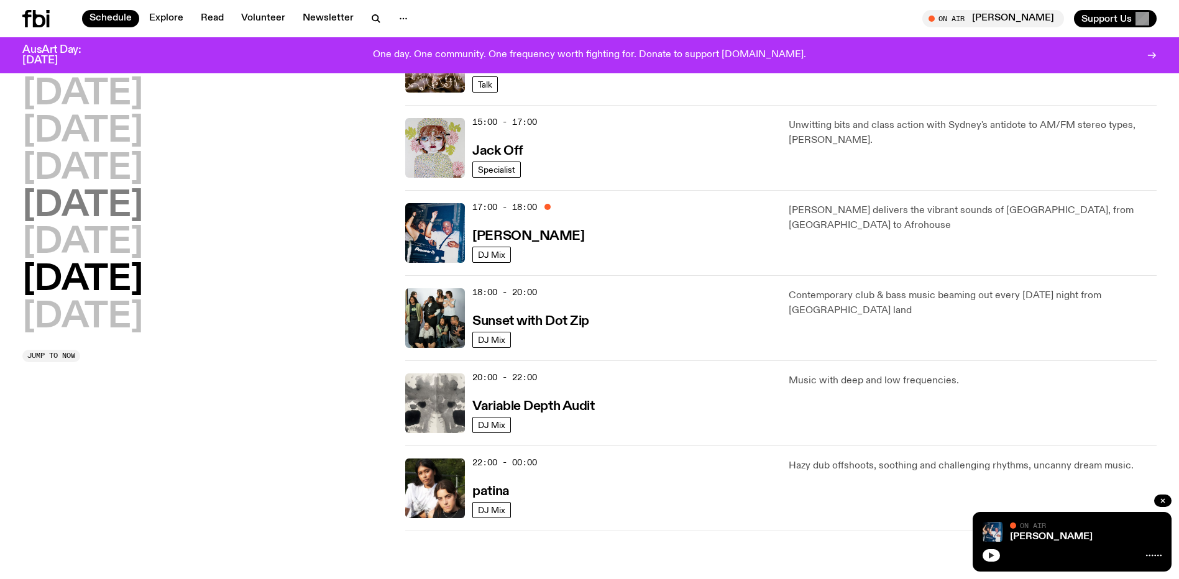
click at [143, 212] on h2 "[DATE]" at bounding box center [82, 206] width 121 height 35
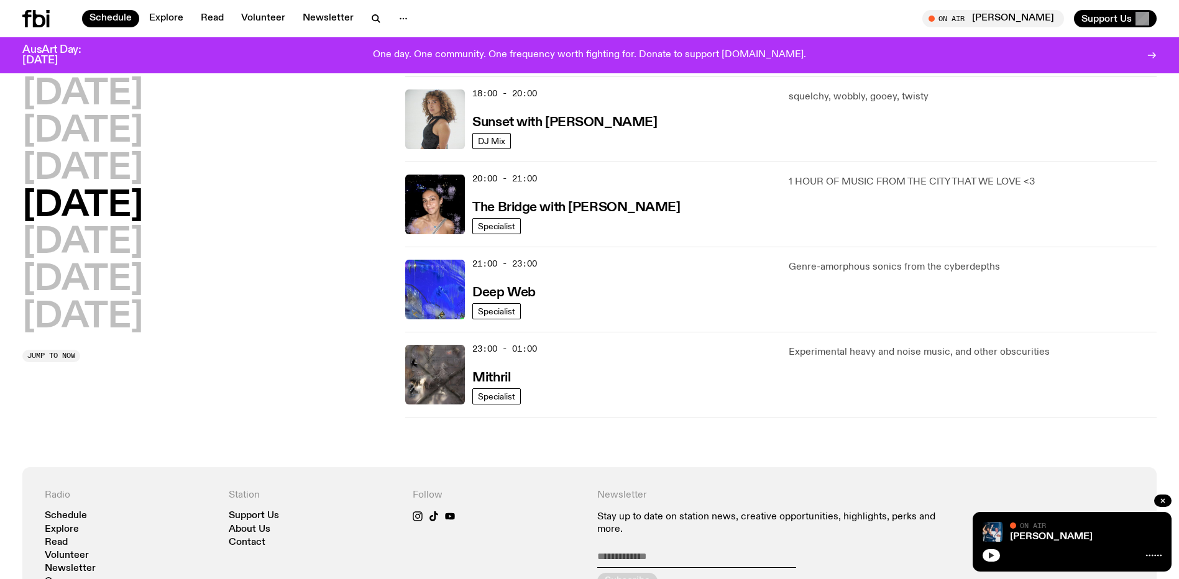
scroll to position [727, 0]
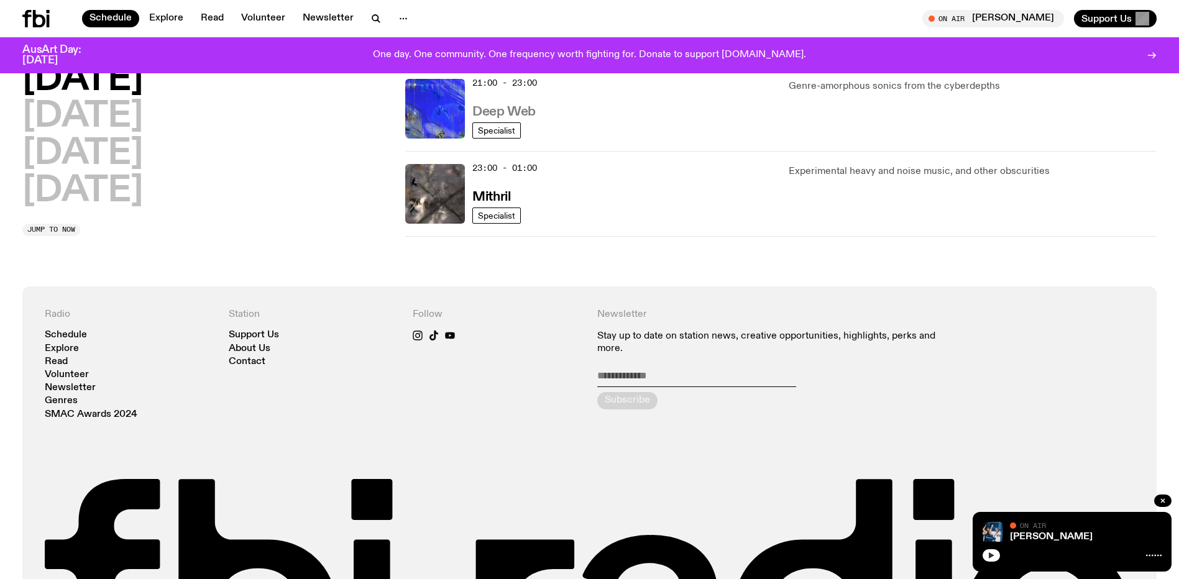
click at [535, 119] on h3 "Deep Web" at bounding box center [503, 112] width 63 height 13
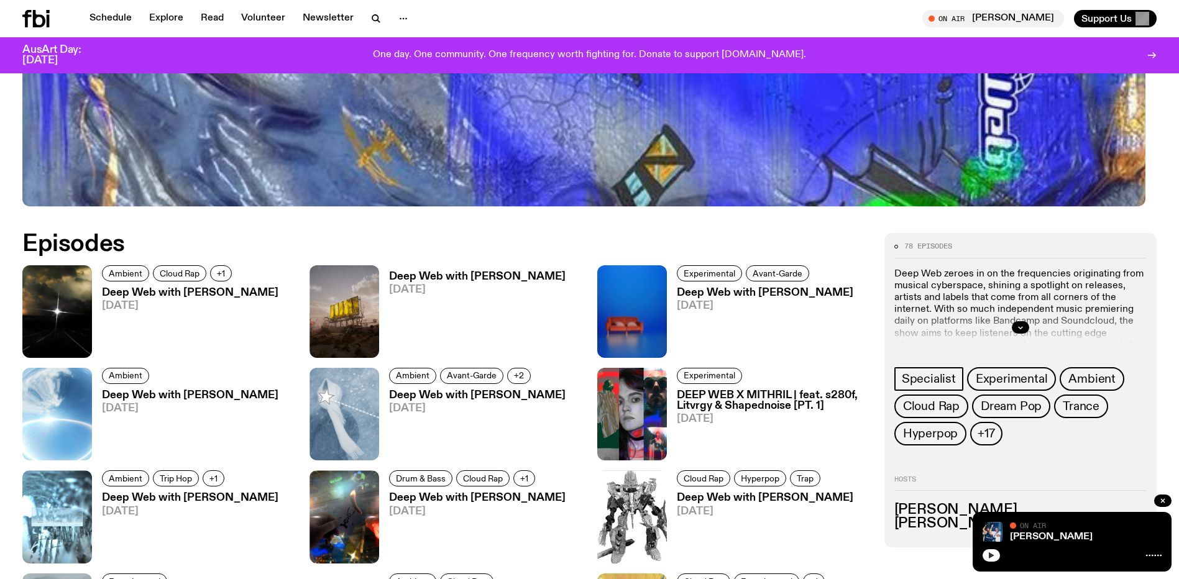
scroll to position [738, 0]
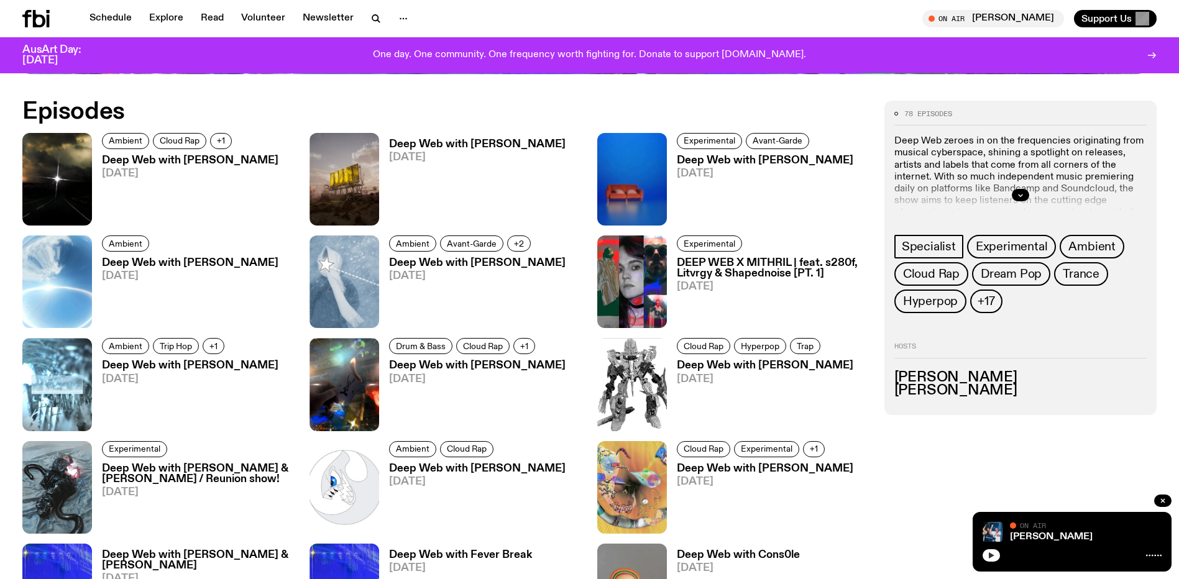
click at [161, 195] on link "Deep Web with [PERSON_NAME] [DATE]" at bounding box center [185, 190] width 186 height 70
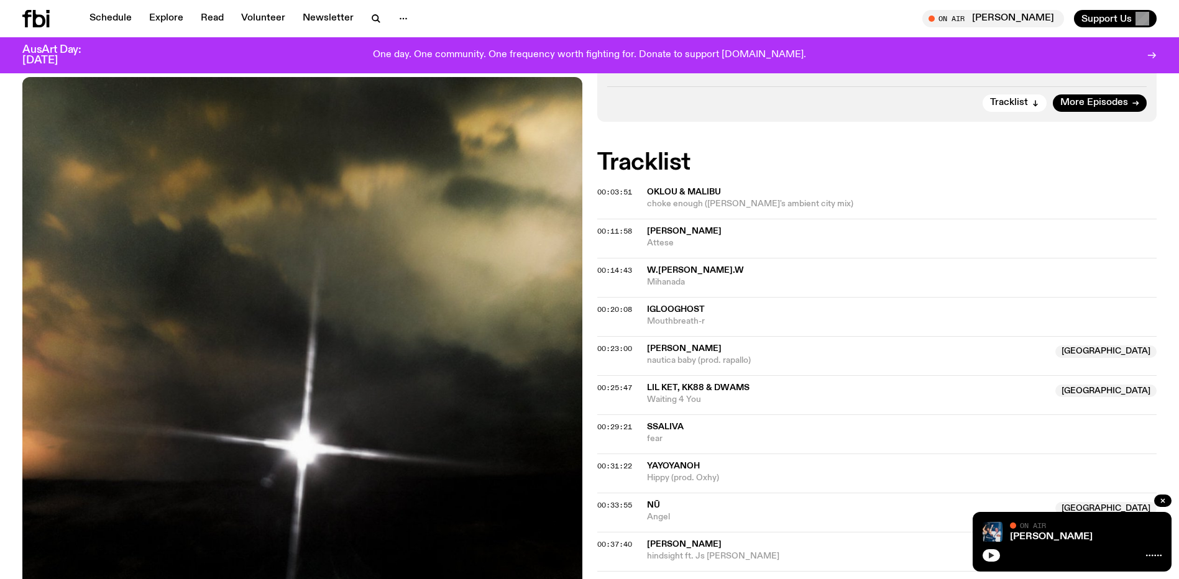
scroll to position [430, 0]
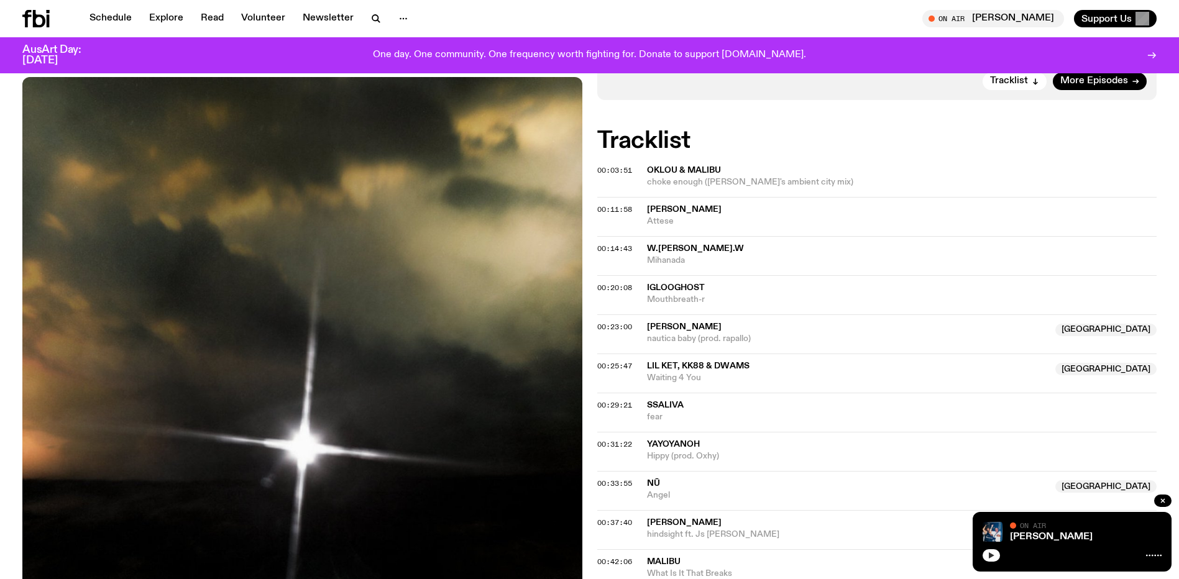
click at [693, 188] on span "choke enough ([PERSON_NAME]'s ambient city mix)" at bounding box center [902, 183] width 510 height 12
click at [770, 177] on span "Oklou & Malibu" at bounding box center [902, 171] width 510 height 12
click at [610, 175] on span "00:03:51" at bounding box center [614, 170] width 35 height 10
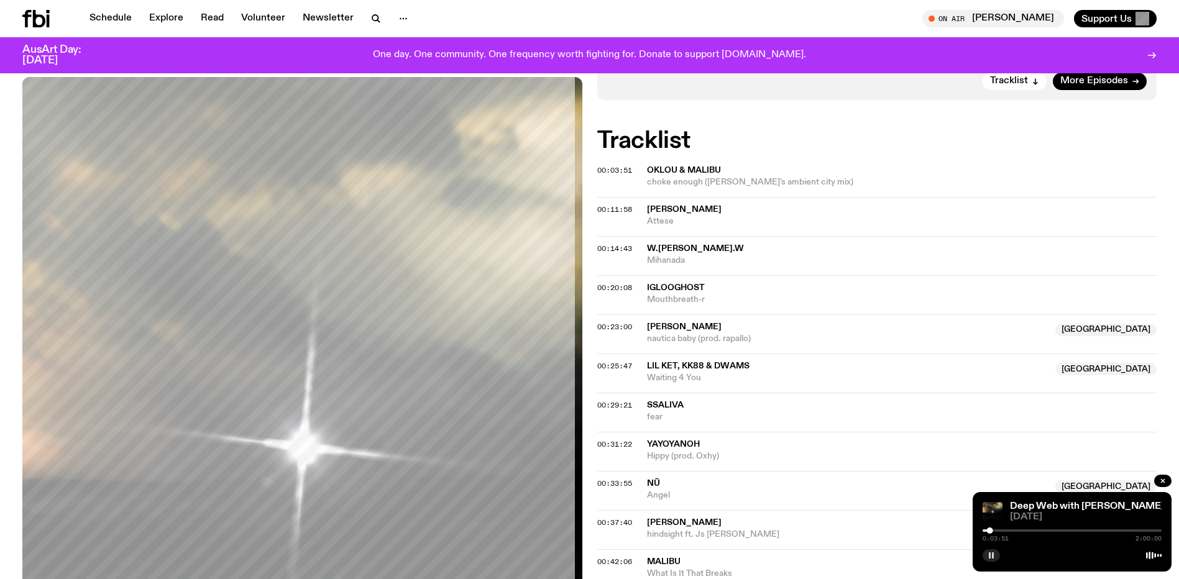
click at [983, 530] on div at bounding box center [1072, 531] width 179 height 2
click at [603, 214] on span "00:11:58" at bounding box center [614, 210] width 35 height 10
click at [983, 530] on div at bounding box center [1072, 531] width 179 height 2
click at [608, 254] on span "00:14:43" at bounding box center [614, 249] width 35 height 10
click at [625, 293] on span "00:20:08" at bounding box center [614, 288] width 35 height 10
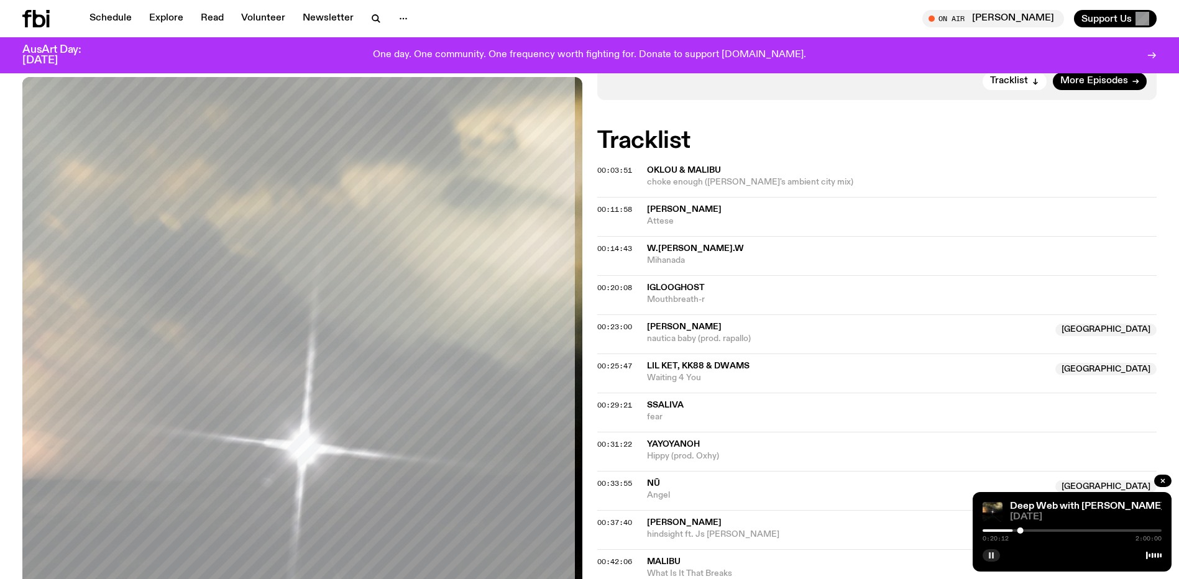
click at [983, 550] on button "button" at bounding box center [991, 556] width 17 height 12
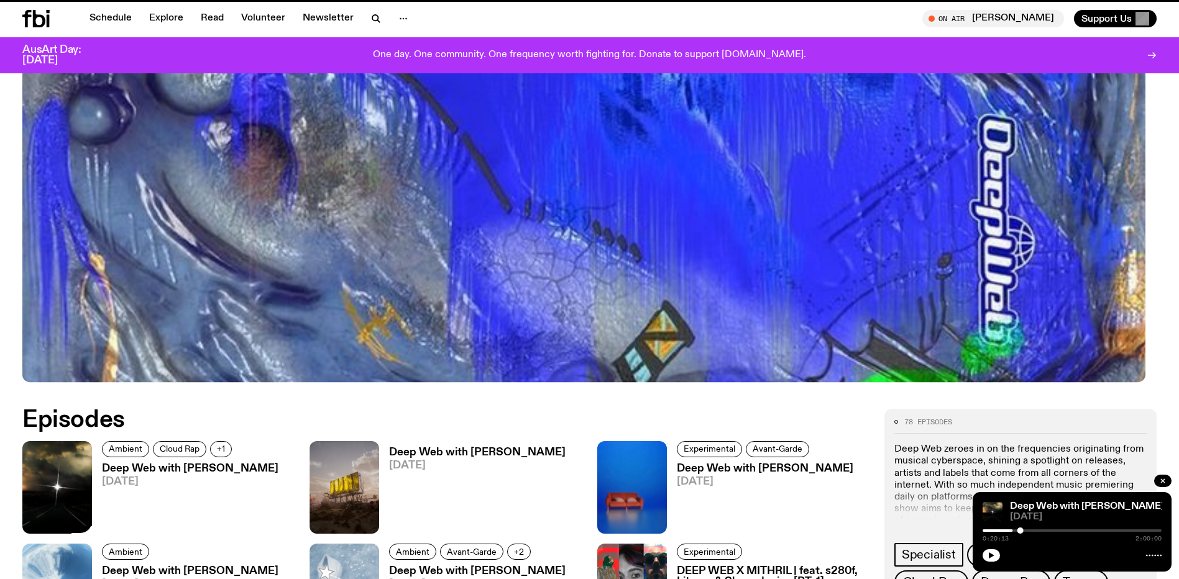
scroll to position [738, 0]
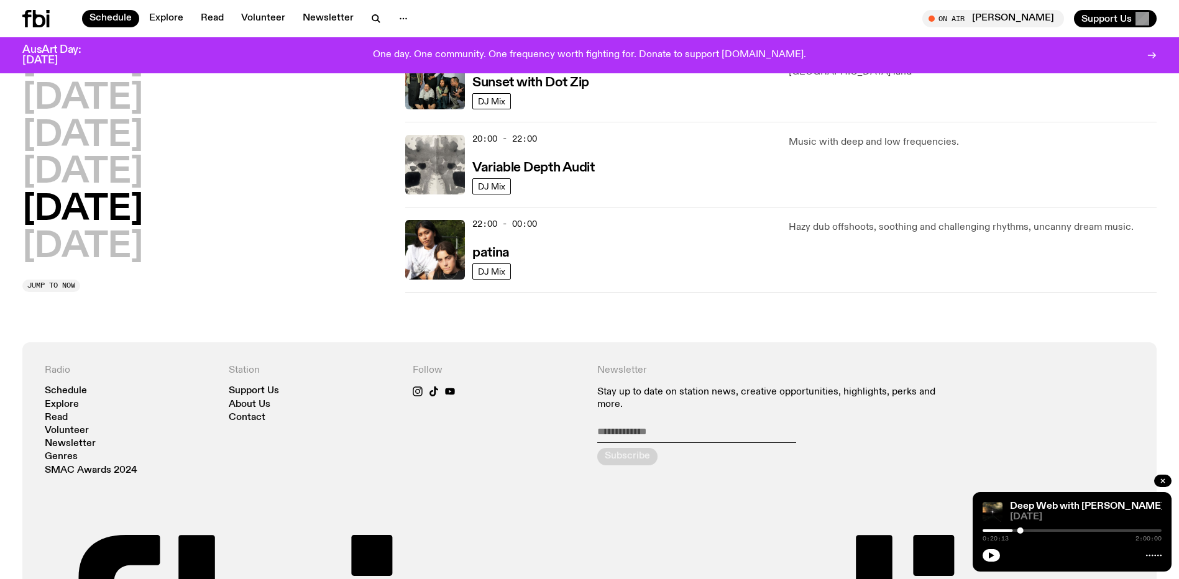
scroll to position [914, 0]
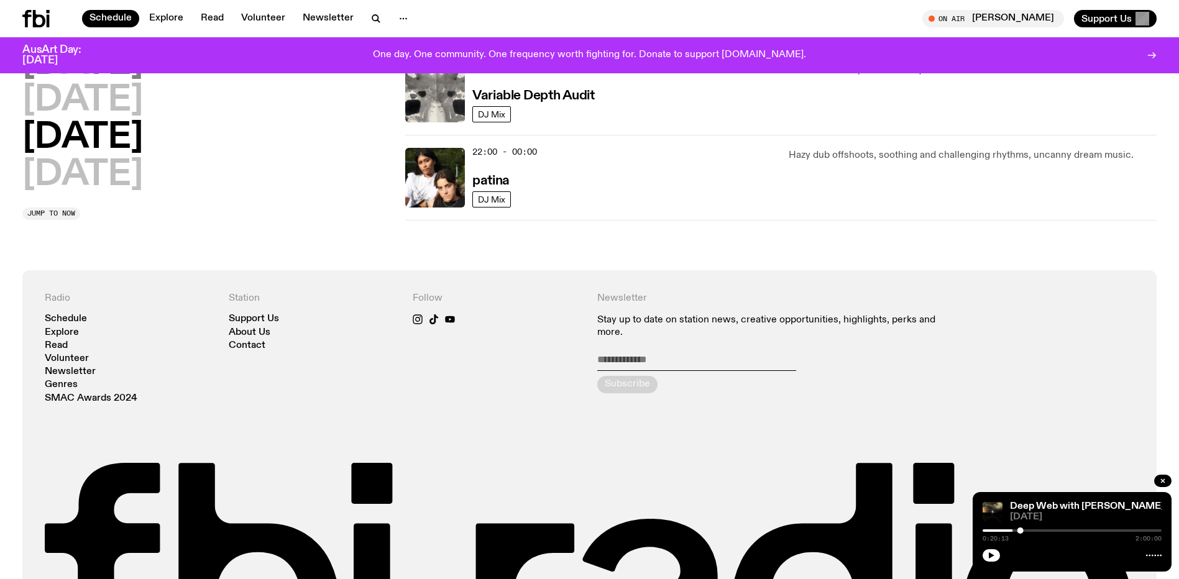
click at [136, 81] on h2 "[DATE]" at bounding box center [82, 64] width 121 height 35
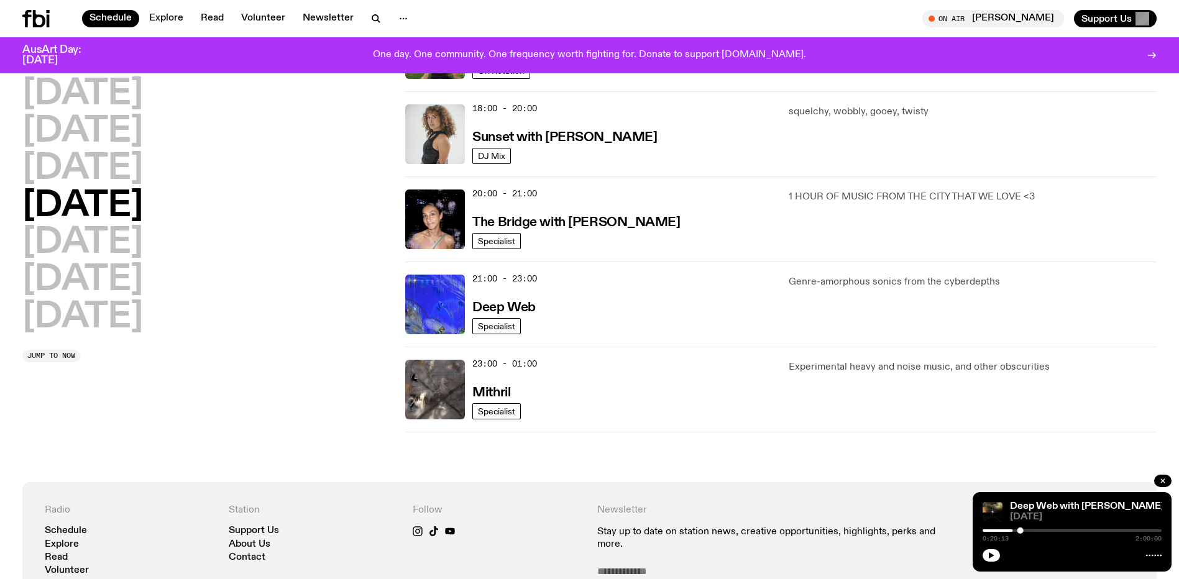
scroll to position [541, 0]
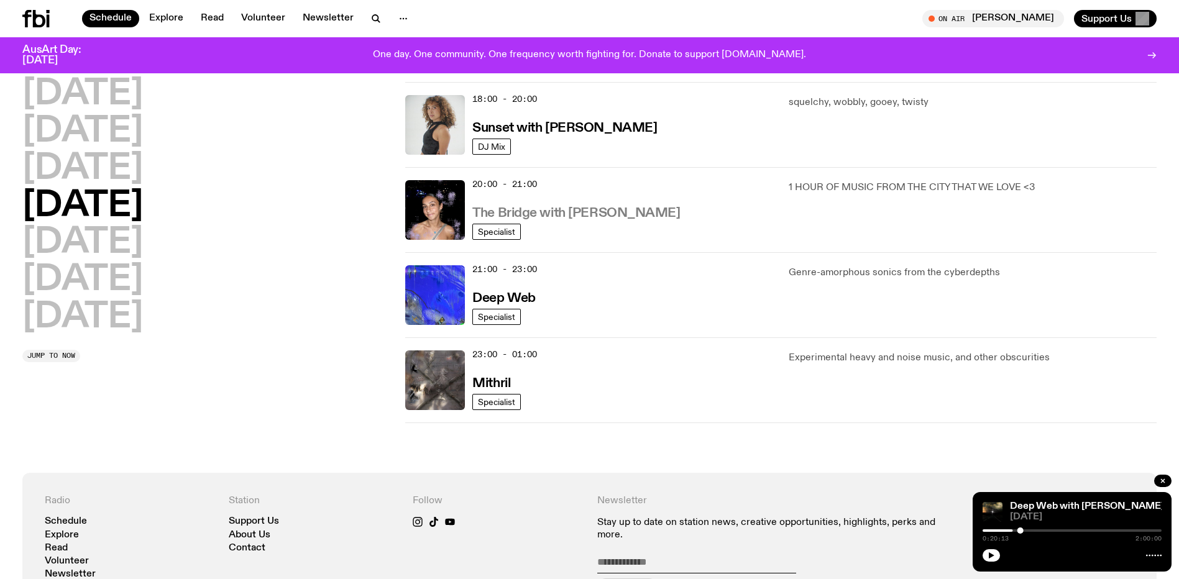
click at [596, 220] on h3 "The Bridge with [PERSON_NAME]" at bounding box center [576, 213] width 208 height 13
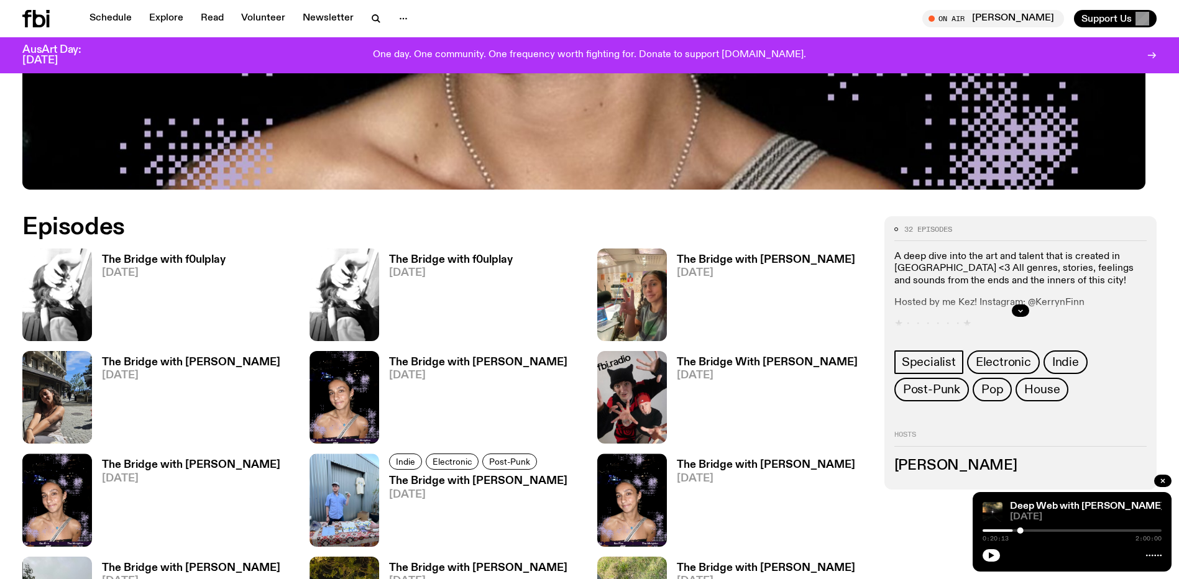
scroll to position [738, 0]
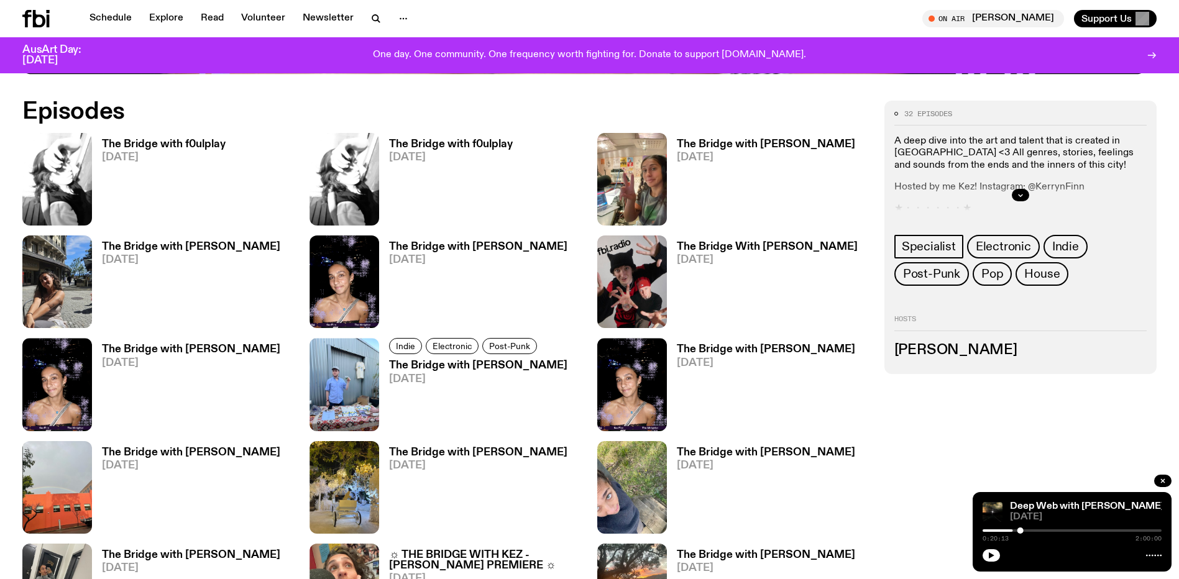
click at [755, 150] on h3 "The Bridge with [PERSON_NAME]" at bounding box center [766, 144] width 178 height 11
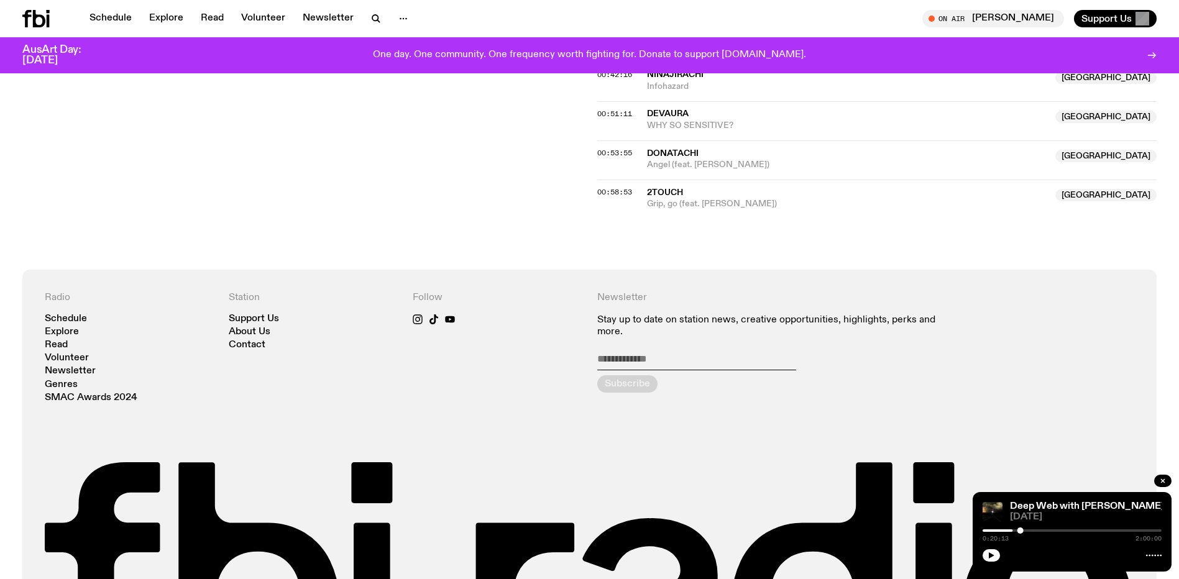
scroll to position [800, 0]
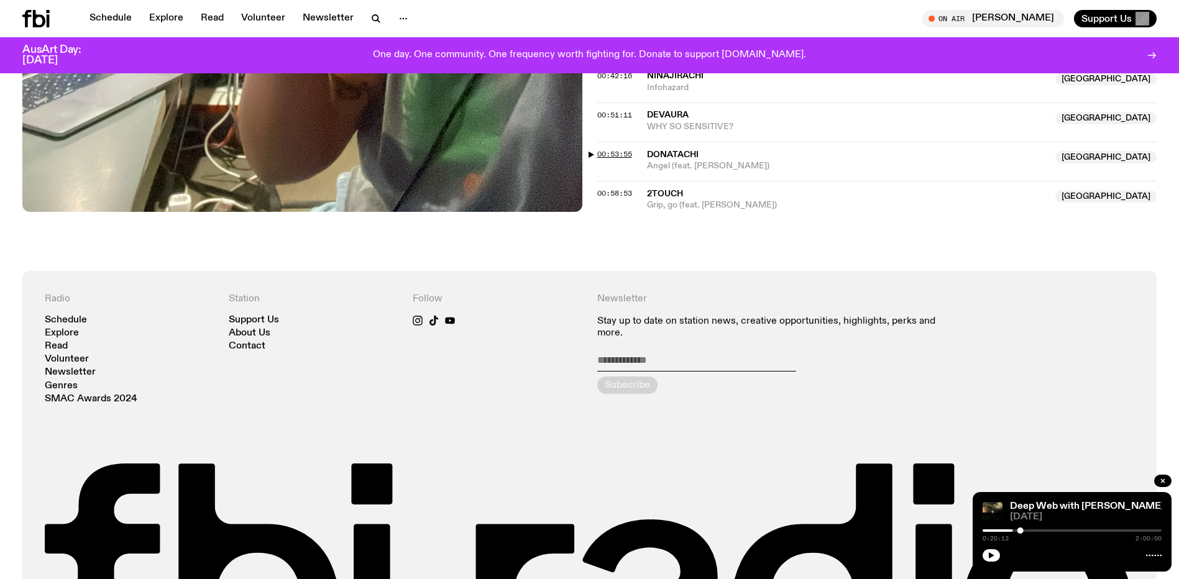
click at [610, 159] on span "00:53:55" at bounding box center [614, 154] width 35 height 10
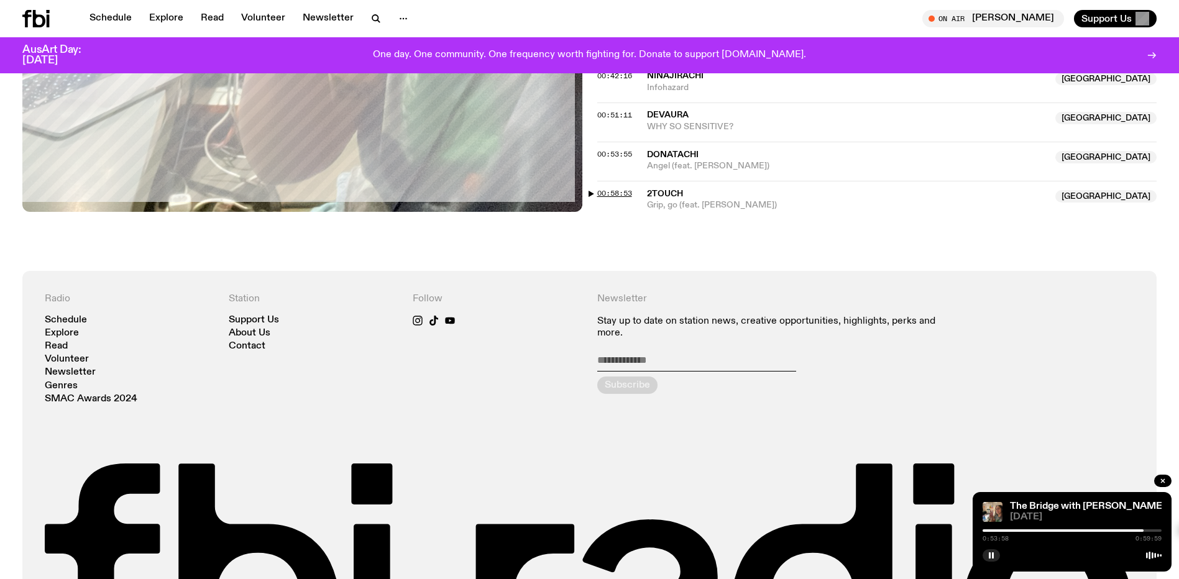
click at [622, 198] on span "00:58:53" at bounding box center [614, 193] width 35 height 10
click at [985, 530] on div at bounding box center [1069, 531] width 179 height 2
click at [970, 530] on div at bounding box center [934, 531] width 179 height 2
click at [949, 530] on div at bounding box center [922, 531] width 179 height 2
click at [986, 530] on div at bounding box center [1072, 531] width 179 height 2
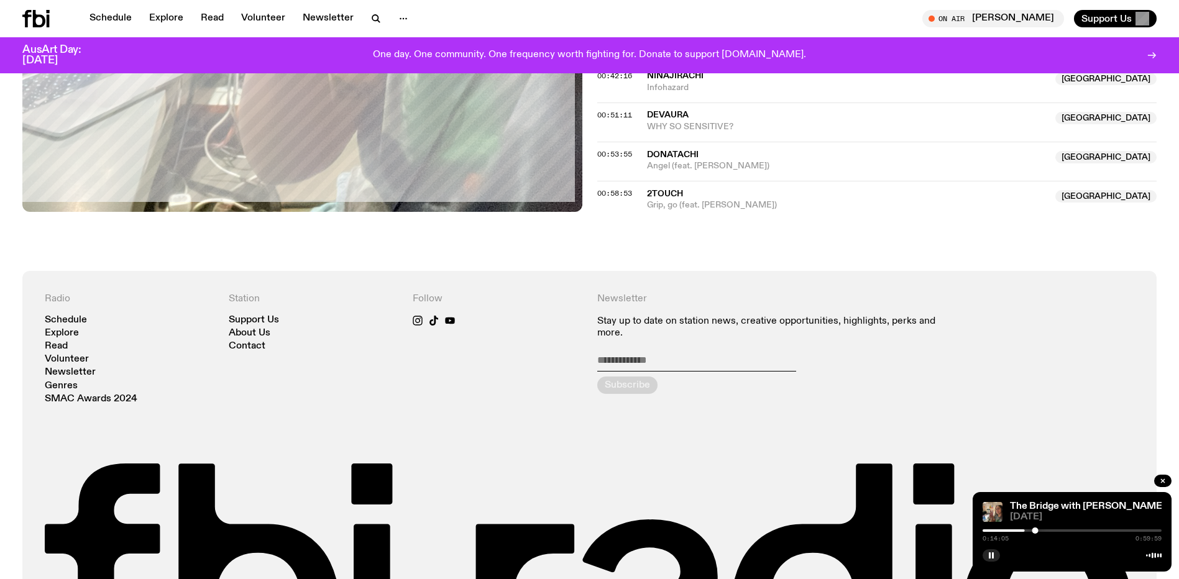
click at [991, 530] on div at bounding box center [1072, 531] width 179 height 2
click at [986, 530] on div at bounding box center [939, 531] width 179 height 2
click at [1038, 530] on div at bounding box center [1072, 531] width 179 height 2
click at [1046, 527] on div "0:28:00 0:59:59" at bounding box center [1072, 534] width 179 height 15
click at [1047, 530] on div at bounding box center [1072, 531] width 179 height 2
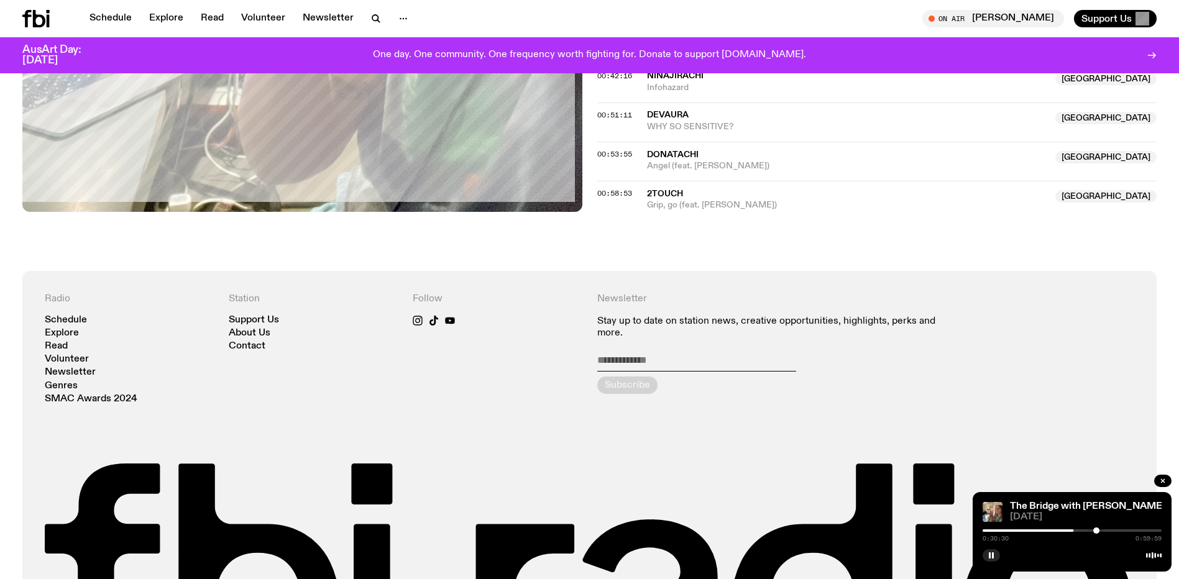
click at [1054, 530] on div at bounding box center [1072, 531] width 179 height 2
click at [1060, 530] on div at bounding box center [1072, 531] width 179 height 2
click at [983, 550] on button "button" at bounding box center [991, 556] width 17 height 12
